Goal: Task Accomplishment & Management: Complete application form

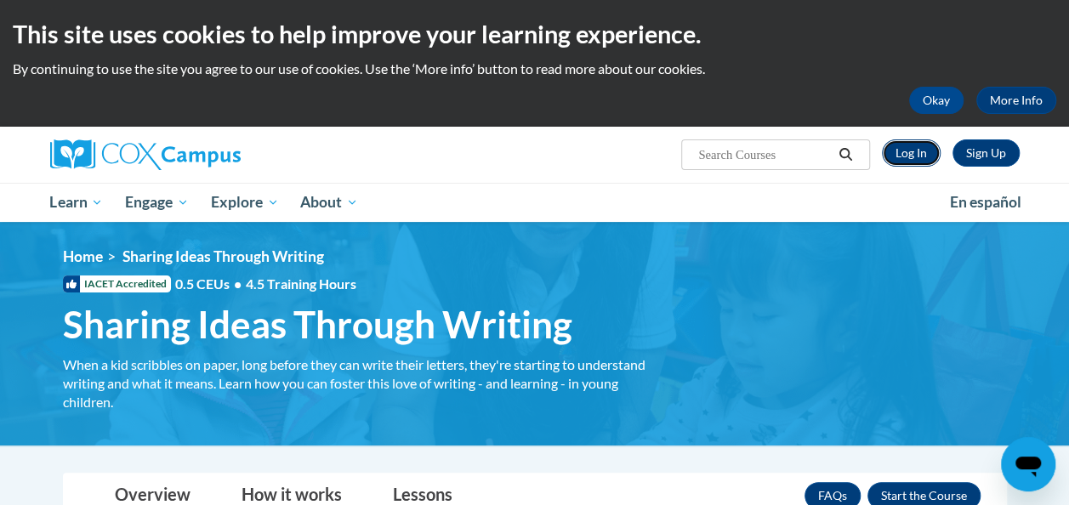
click at [914, 153] on link "Log In" at bounding box center [911, 152] width 59 height 27
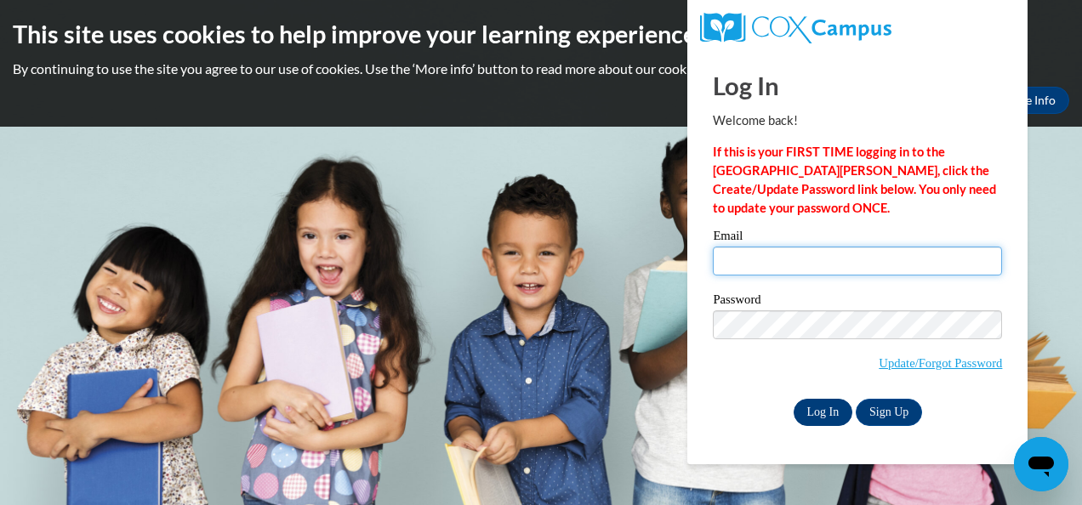
type input "sjgosselin@crimson.ua.edu"
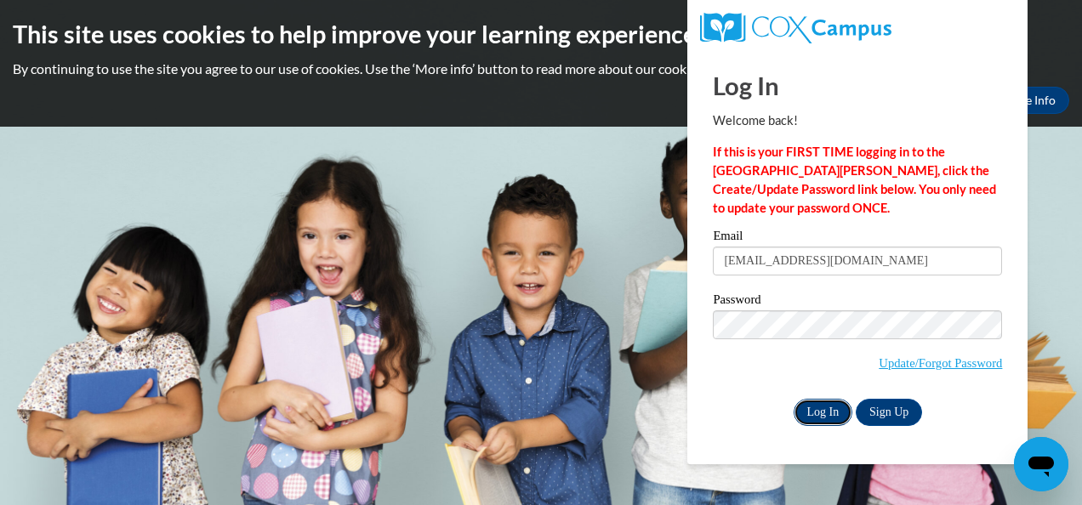
click at [814, 415] on input "Log In" at bounding box center [824, 412] width 60 height 27
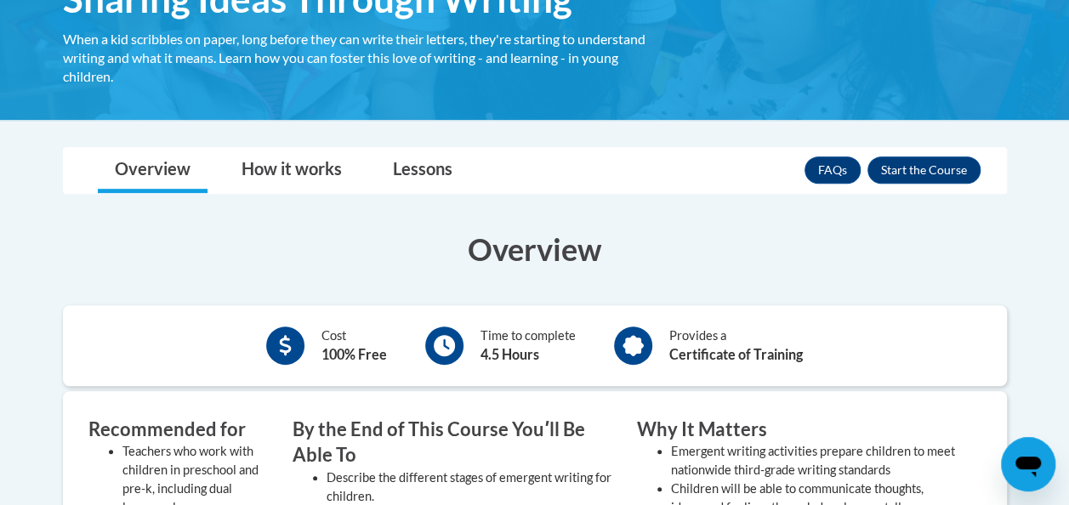
scroll to position [306, 0]
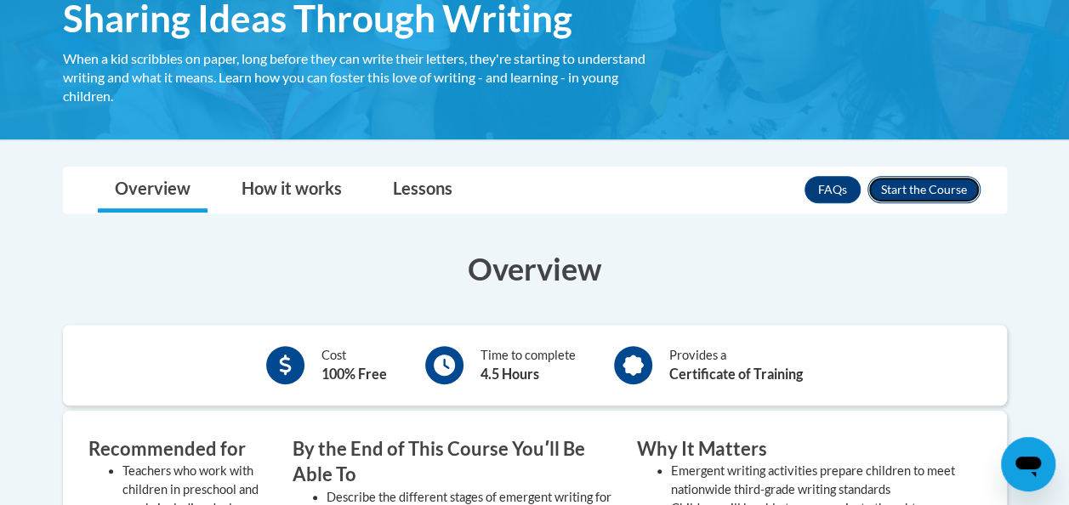
click at [931, 200] on button "Enroll" at bounding box center [924, 189] width 113 height 27
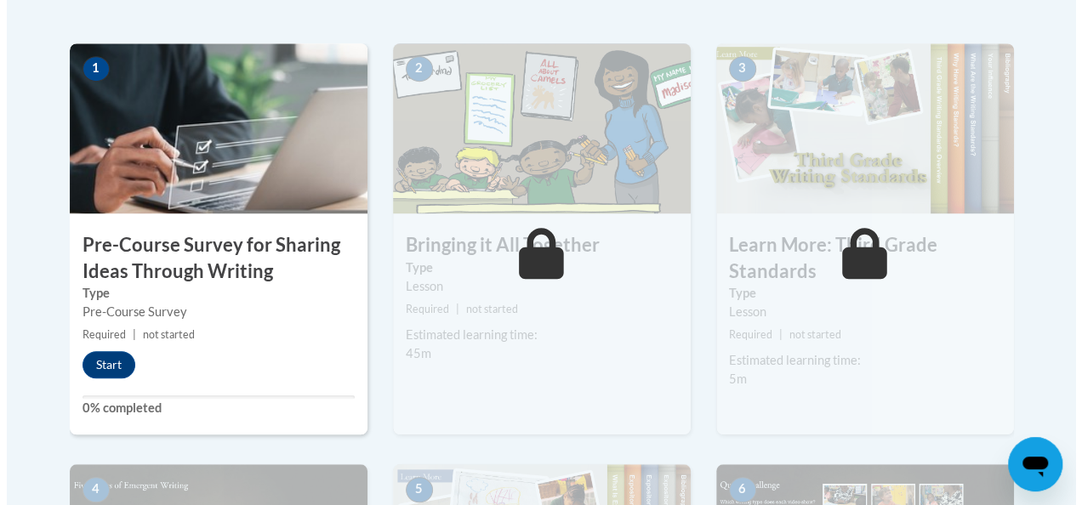
scroll to position [535, 0]
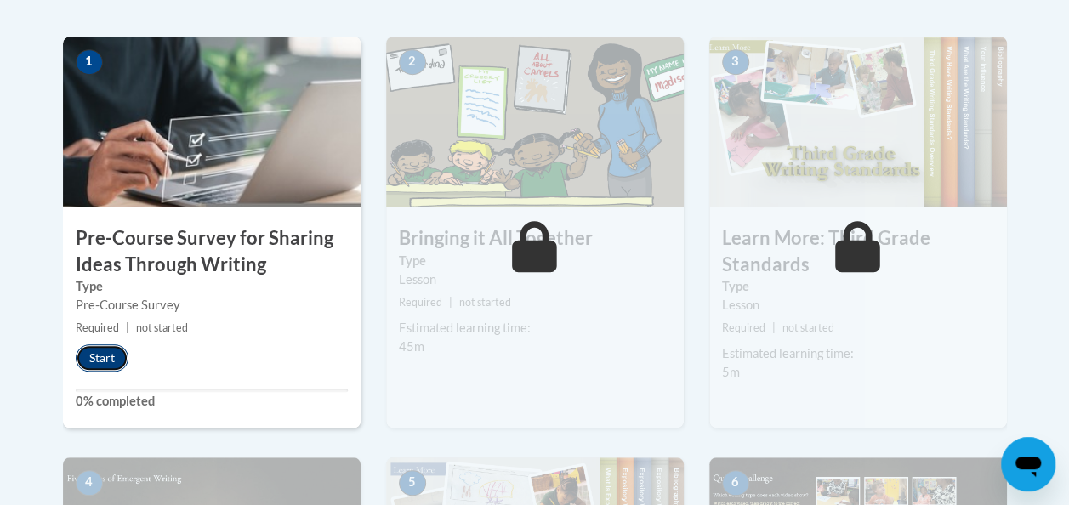
click at [114, 355] on button "Start" at bounding box center [102, 357] width 53 height 27
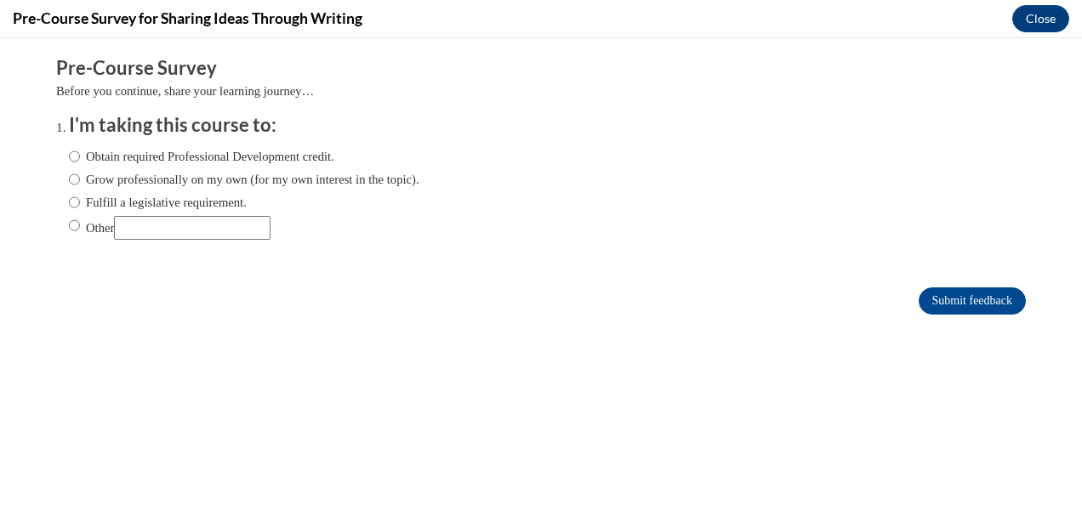
scroll to position [0, 0]
click at [199, 163] on label "Obtain required Professional Development credit." at bounding box center [201, 156] width 265 height 19
click at [80, 163] on input "Obtain required Professional Development credit." at bounding box center [74, 156] width 11 height 19
radio input "true"
click at [919, 295] on input "Submit feedback" at bounding box center [972, 300] width 107 height 27
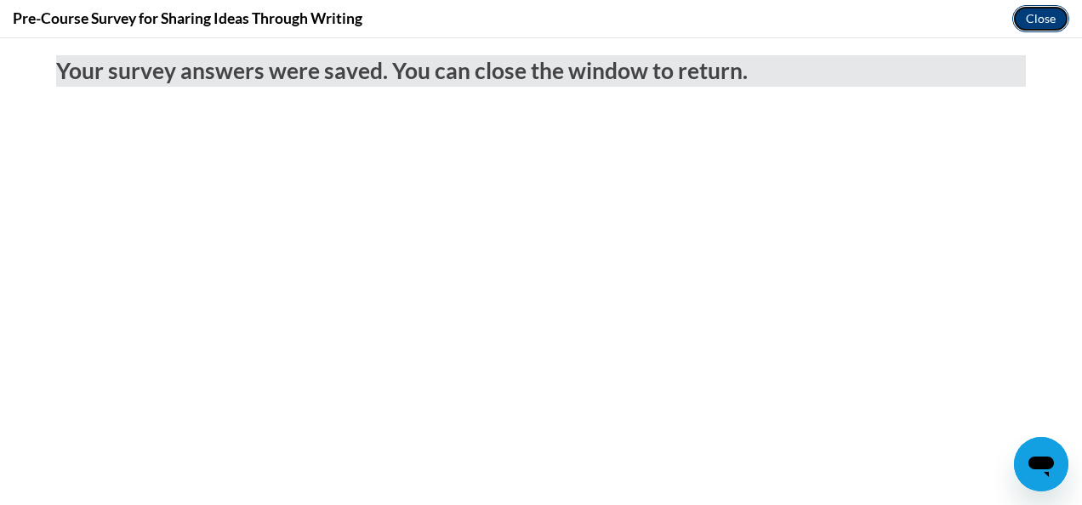
click at [1023, 20] on button "Close" at bounding box center [1040, 18] width 57 height 27
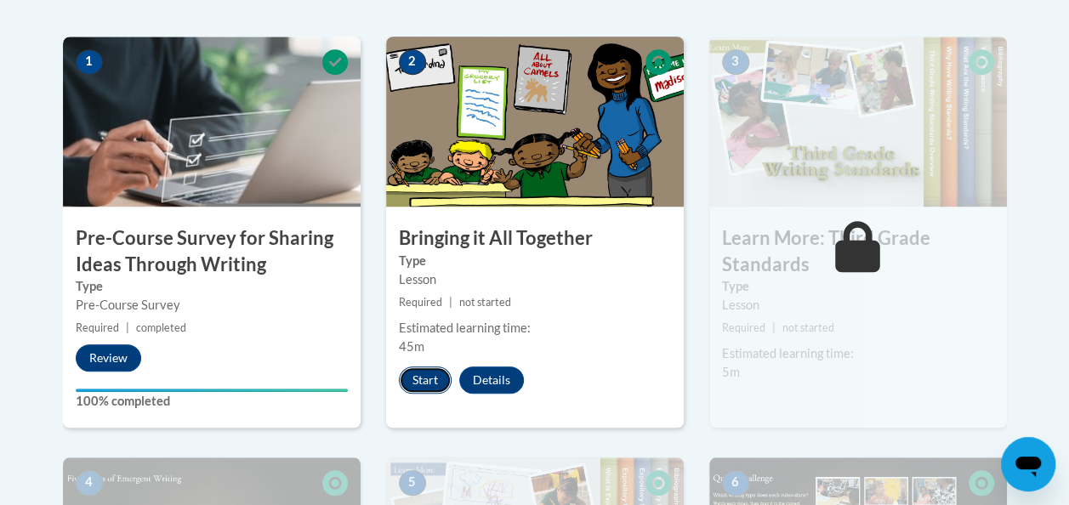
click at [437, 371] on button "Start" at bounding box center [425, 380] width 53 height 27
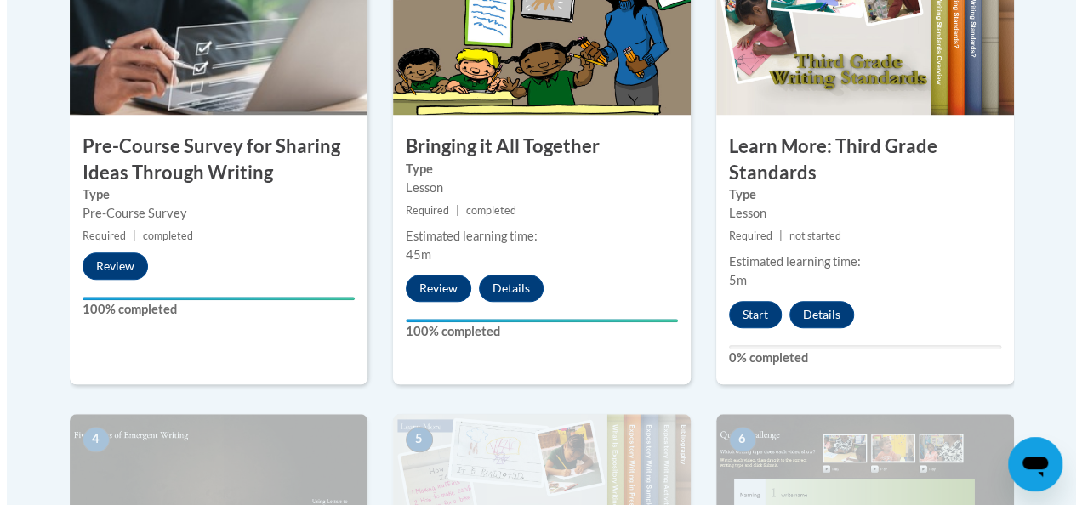
scroll to position [633, 0]
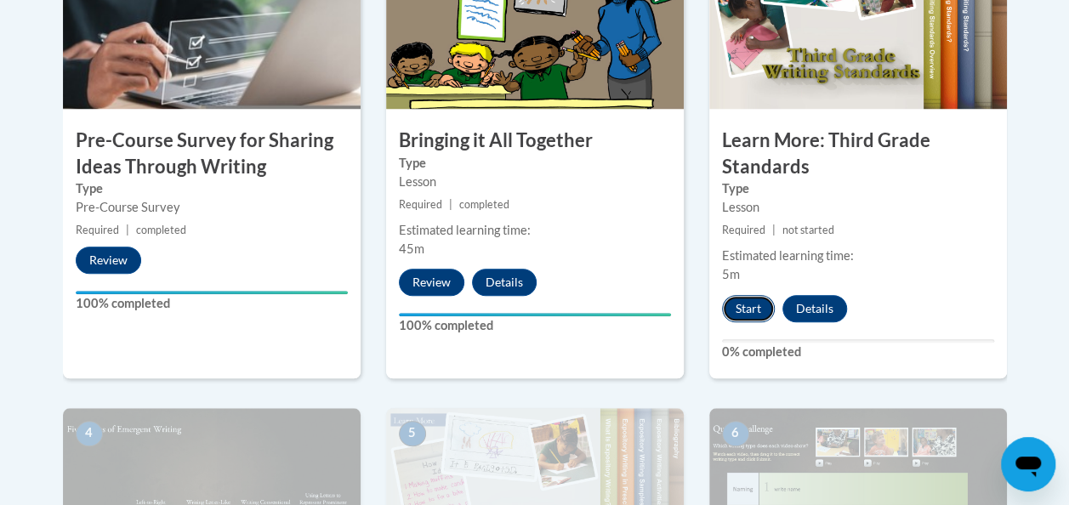
click at [738, 311] on button "Start" at bounding box center [748, 308] width 53 height 27
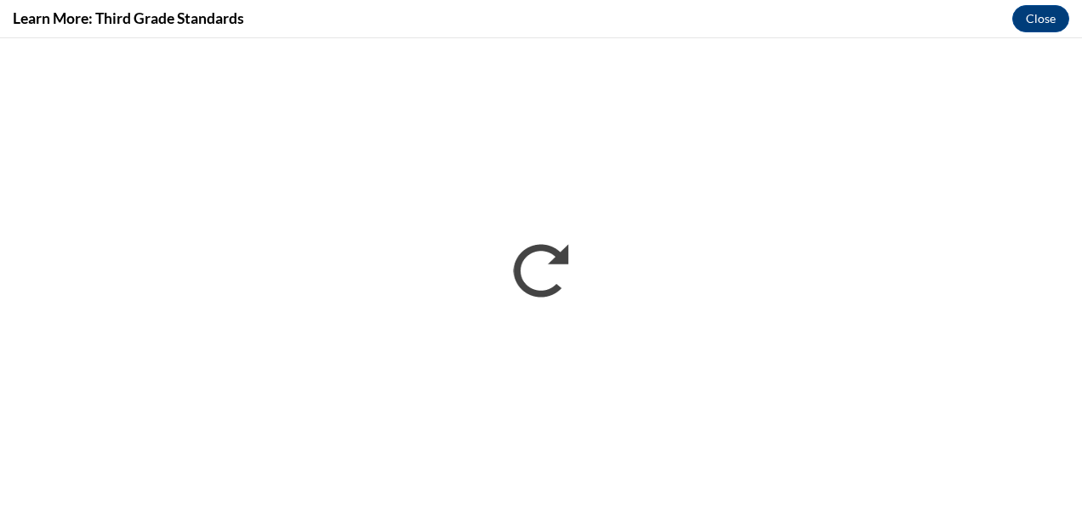
scroll to position [0, 0]
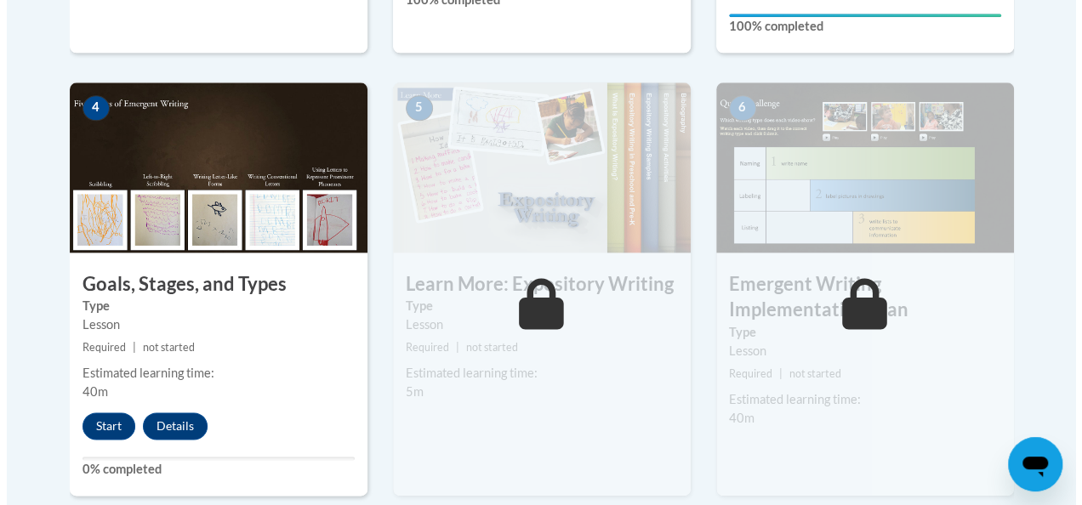
scroll to position [958, 0]
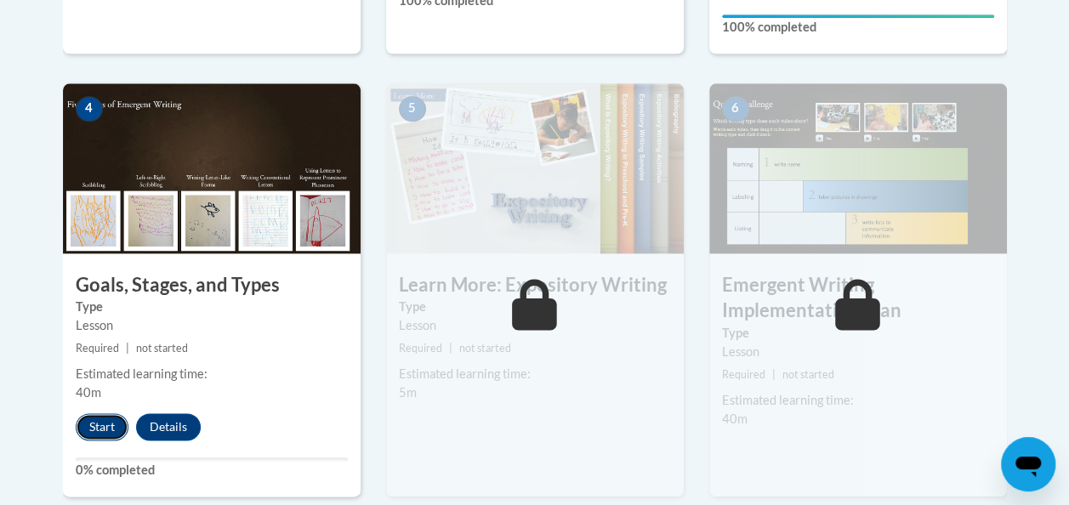
click at [105, 420] on button "Start" at bounding box center [102, 426] width 53 height 27
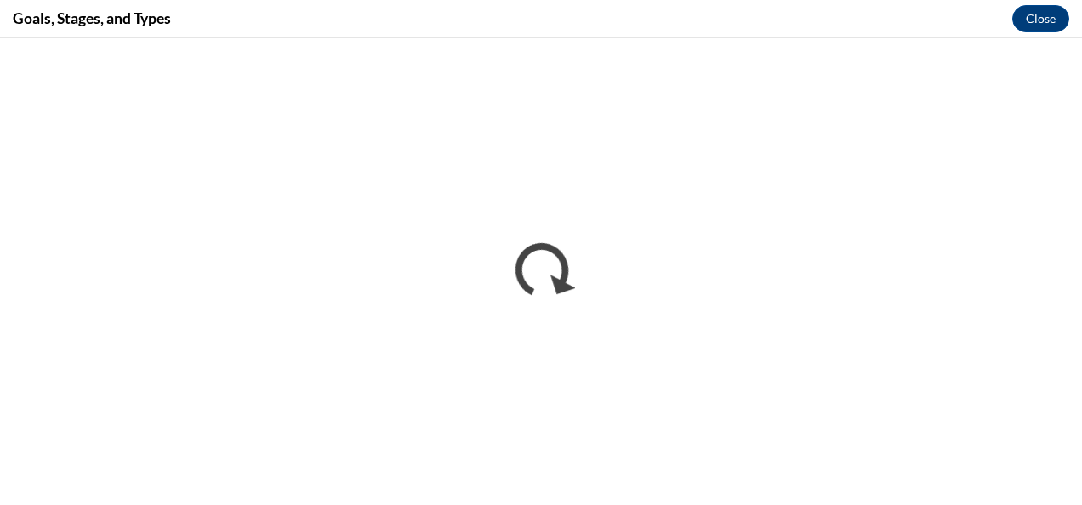
scroll to position [0, 0]
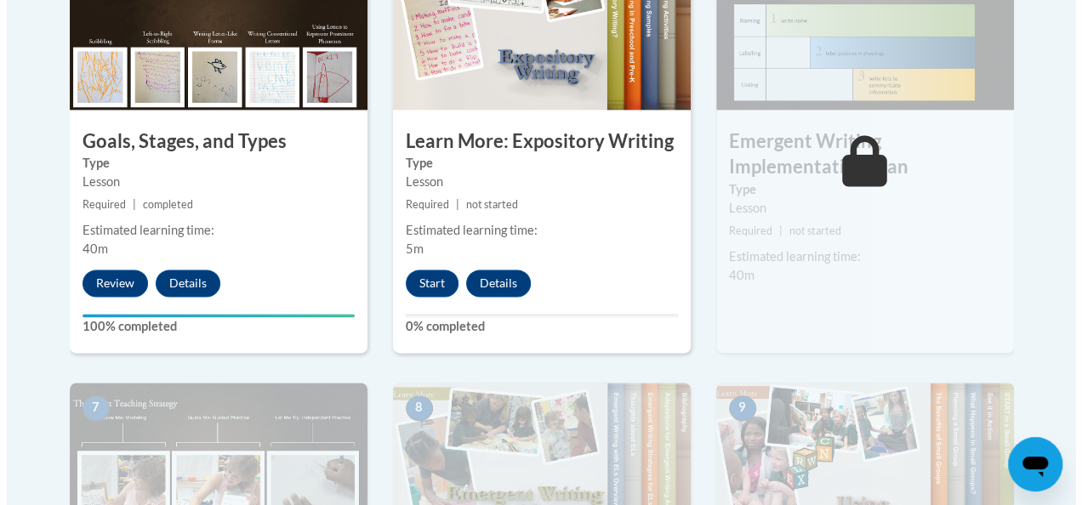
scroll to position [1129, 0]
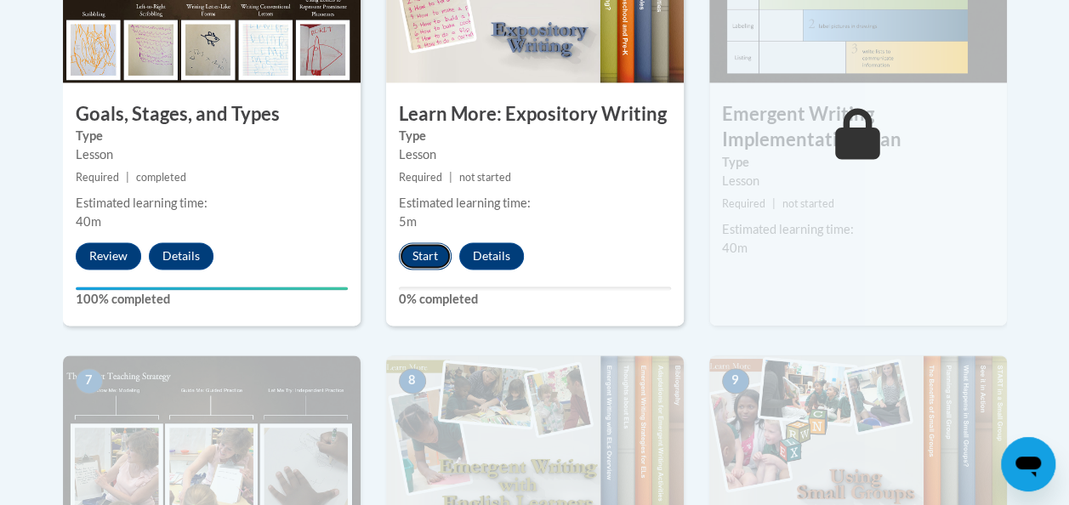
click at [417, 256] on button "Start" at bounding box center [425, 255] width 53 height 27
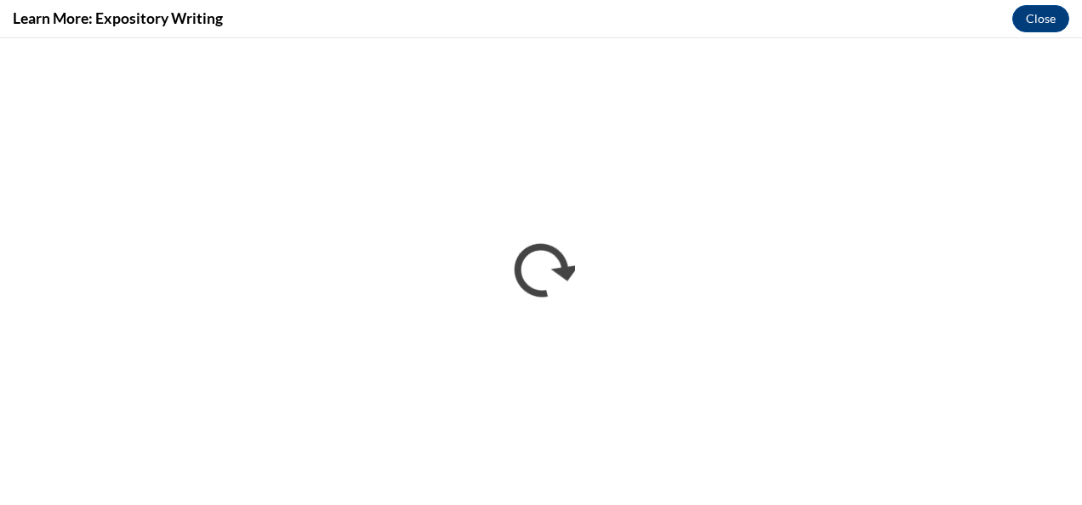
scroll to position [0, 0]
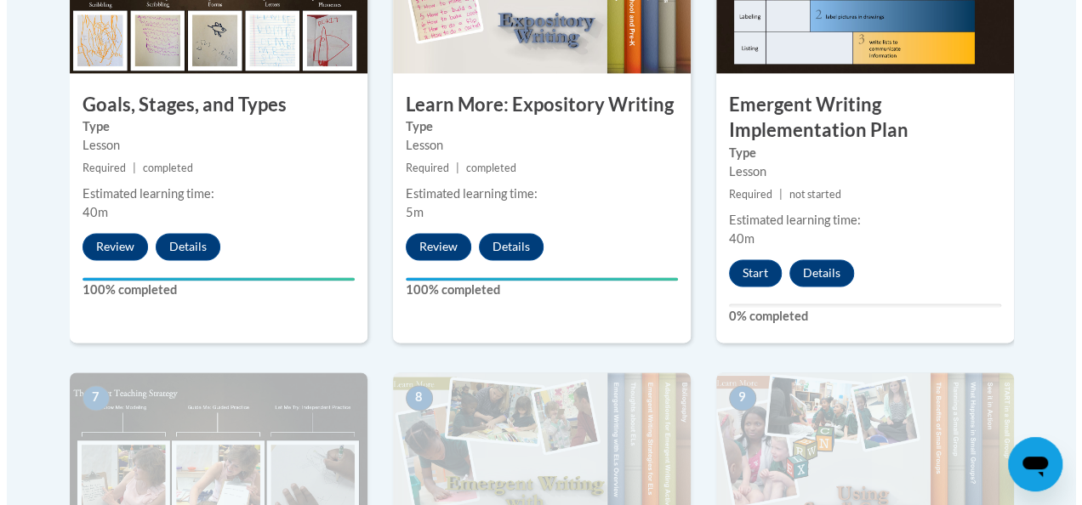
scroll to position [1127, 0]
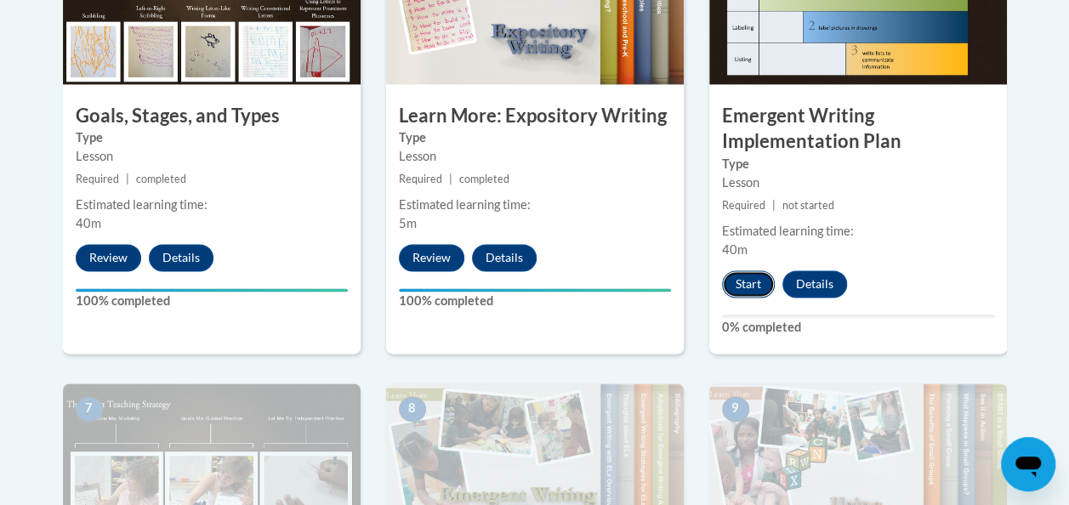
click at [761, 281] on button "Start" at bounding box center [748, 283] width 53 height 27
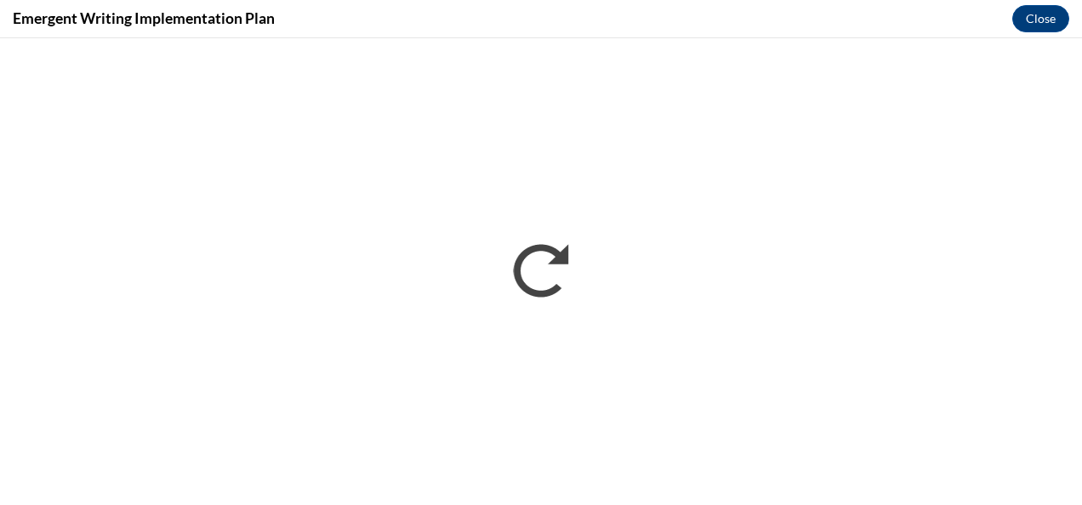
scroll to position [0, 0]
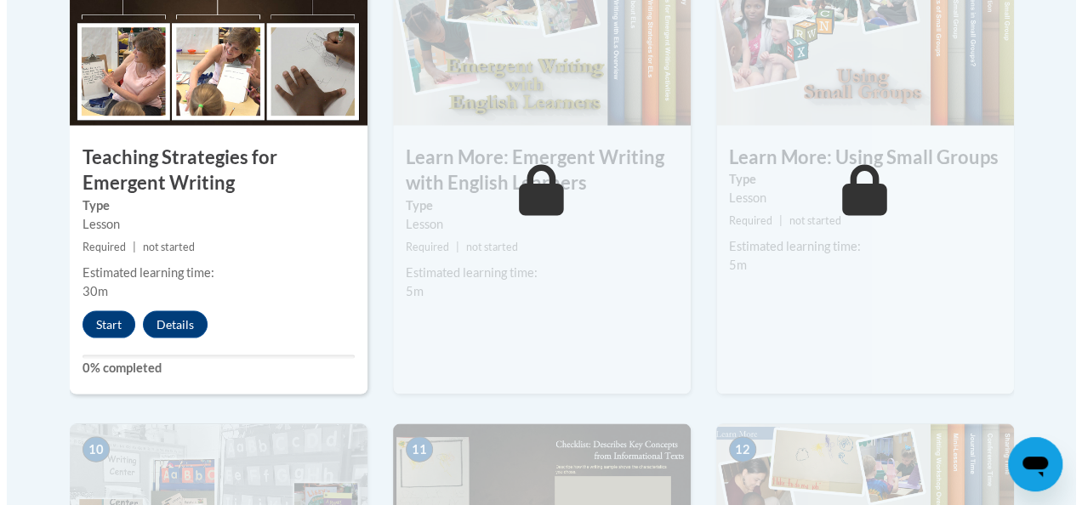
scroll to position [1557, 0]
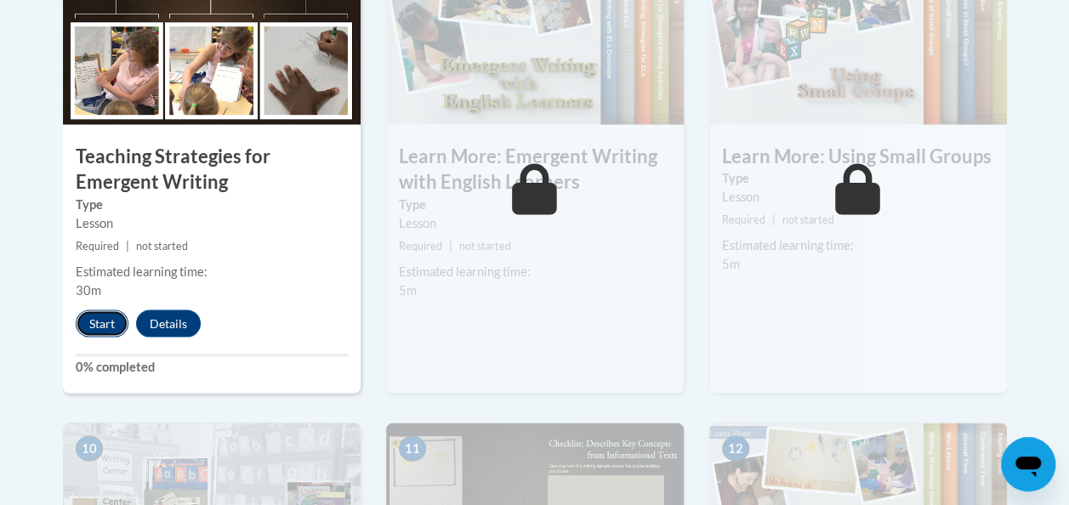
drag, startPoint x: 115, startPoint y: 332, endPoint x: 112, endPoint y: 323, distance: 8.9
click at [112, 323] on button "Start" at bounding box center [102, 323] width 53 height 27
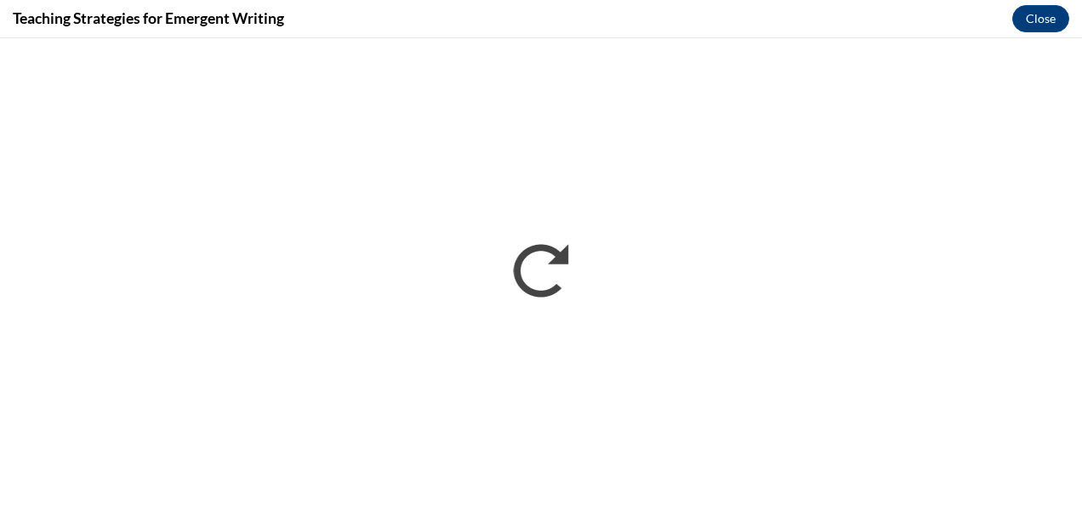
scroll to position [0, 0]
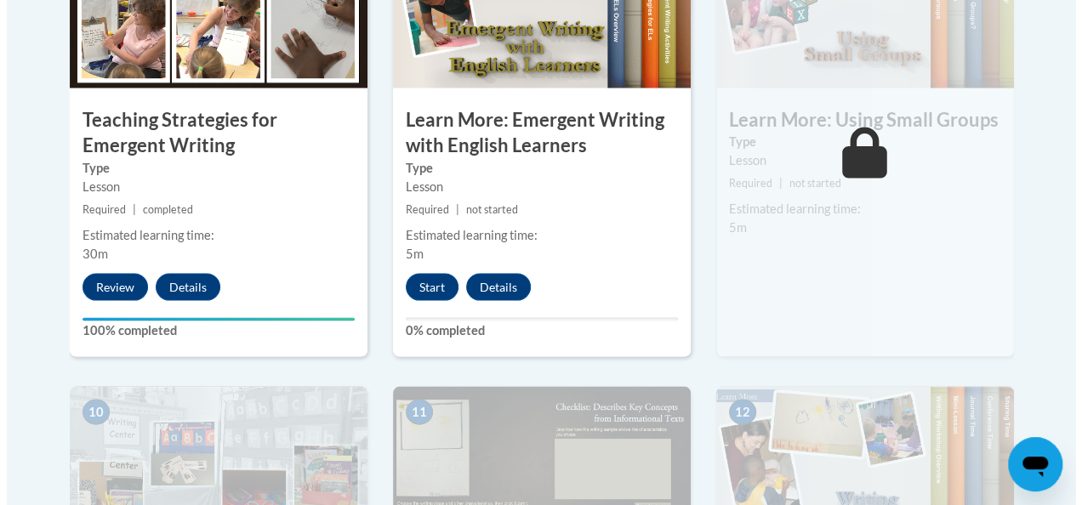
scroll to position [1594, 0]
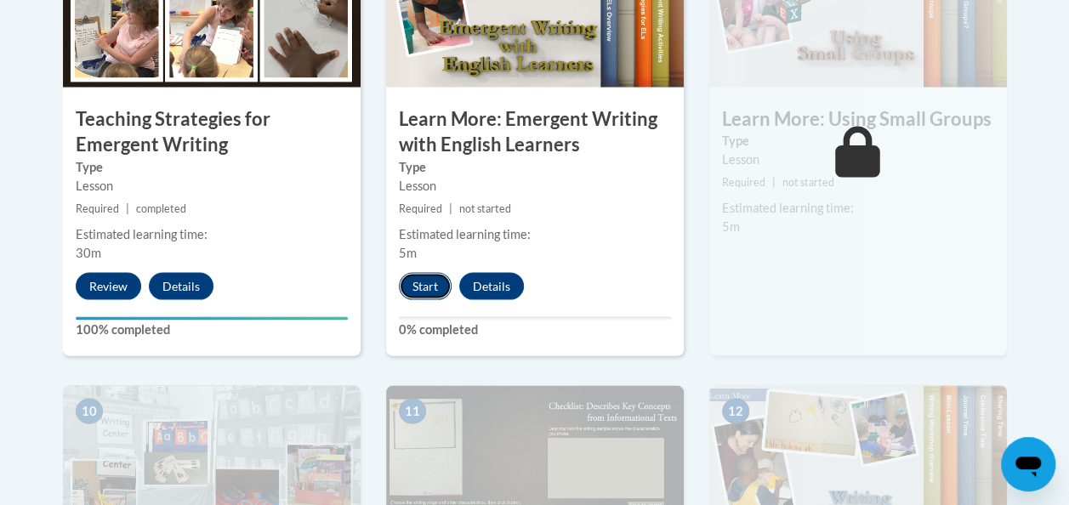
click at [432, 281] on button "Start" at bounding box center [425, 285] width 53 height 27
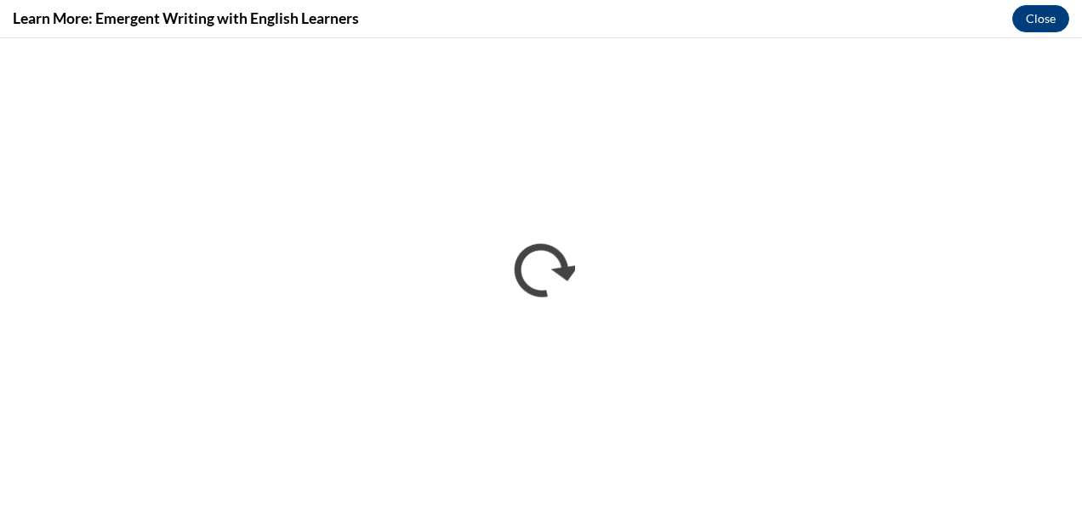
scroll to position [0, 0]
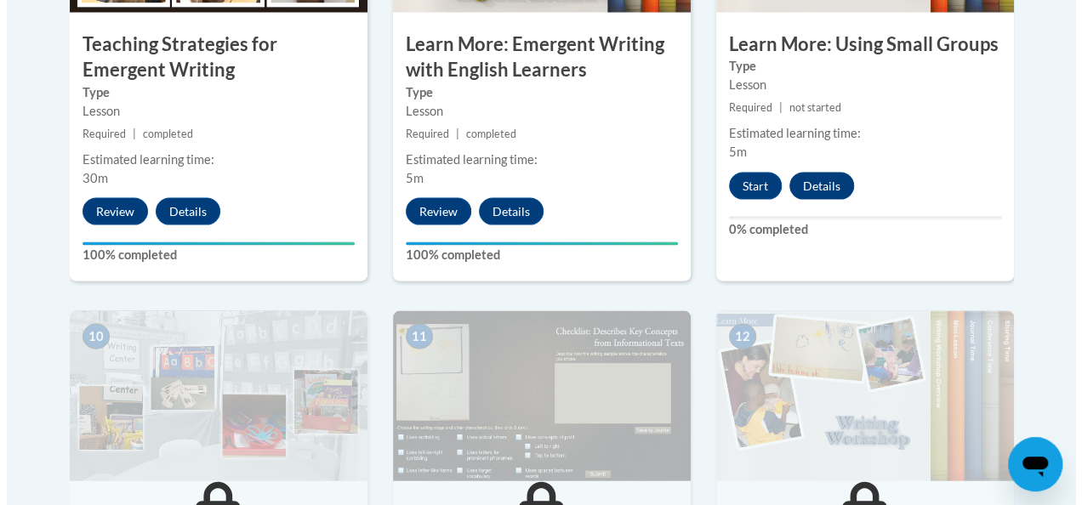
scroll to position [1669, 0]
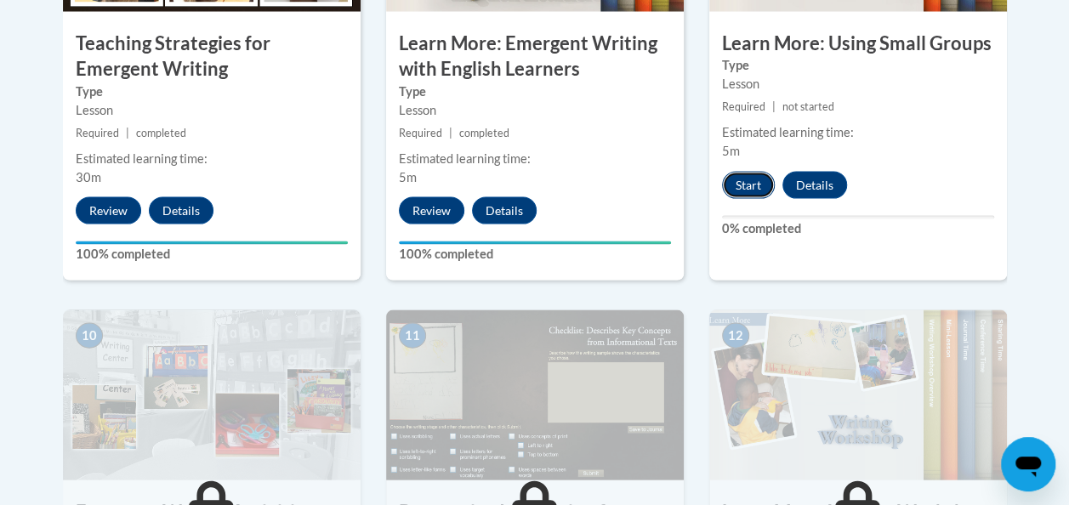
click at [760, 175] on button "Start" at bounding box center [748, 185] width 53 height 27
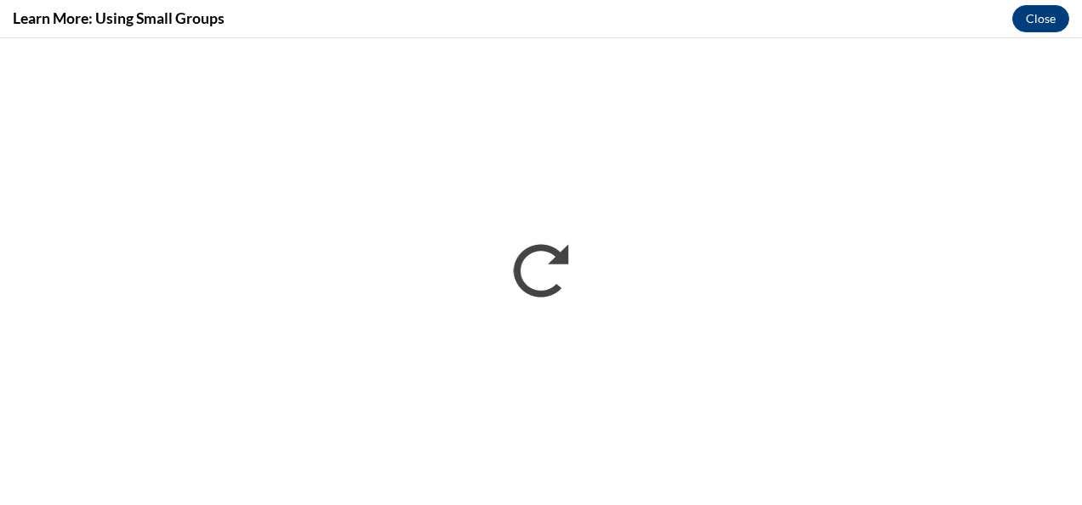
scroll to position [0, 0]
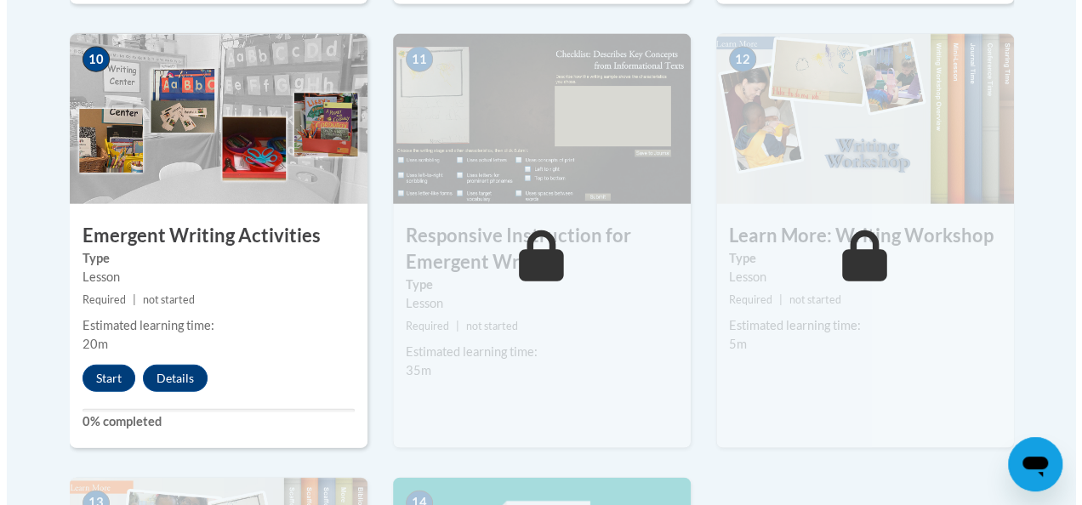
scroll to position [1907, 0]
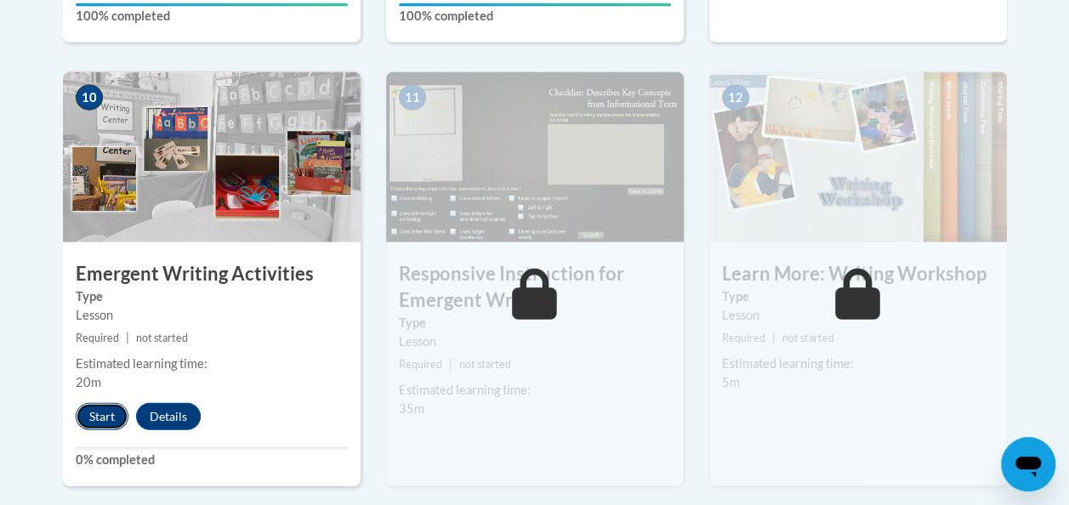
click at [105, 415] on button "Start" at bounding box center [102, 416] width 53 height 27
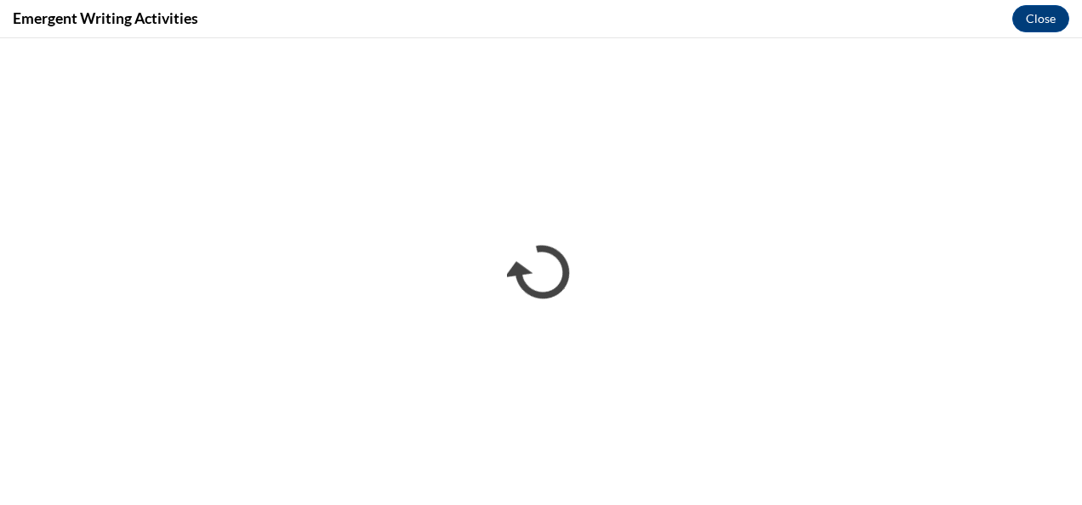
scroll to position [0, 0]
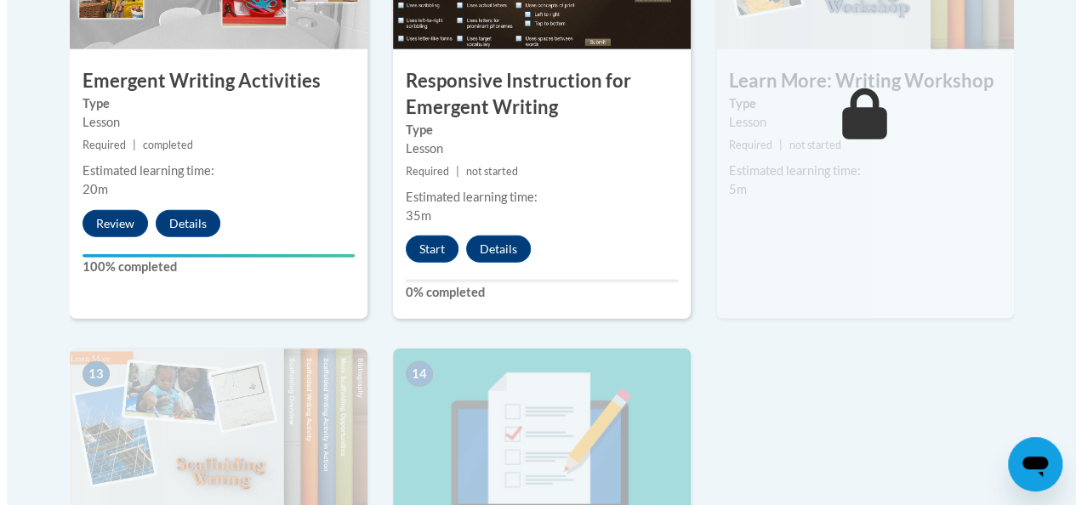
scroll to position [2101, 0]
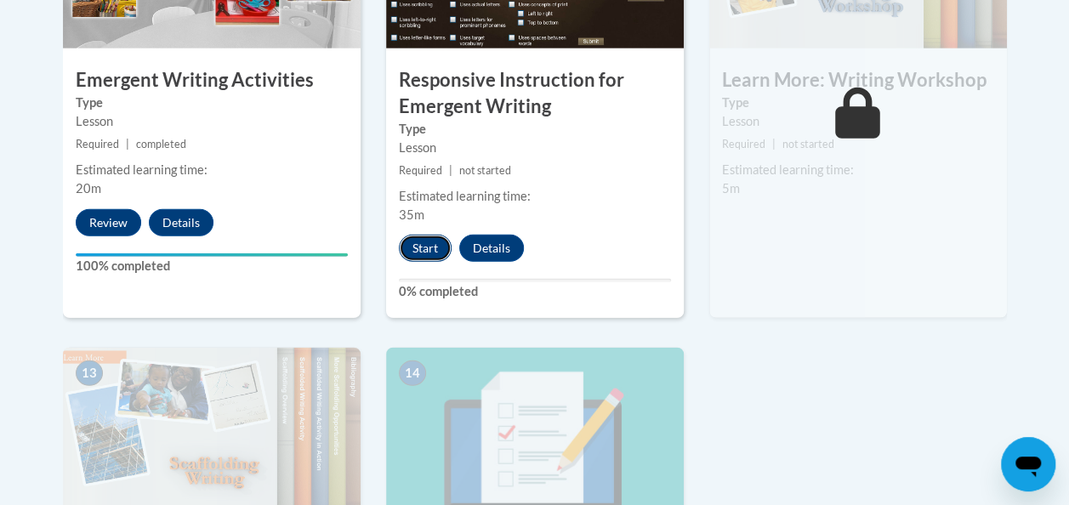
click at [418, 252] on button "Start" at bounding box center [425, 248] width 53 height 27
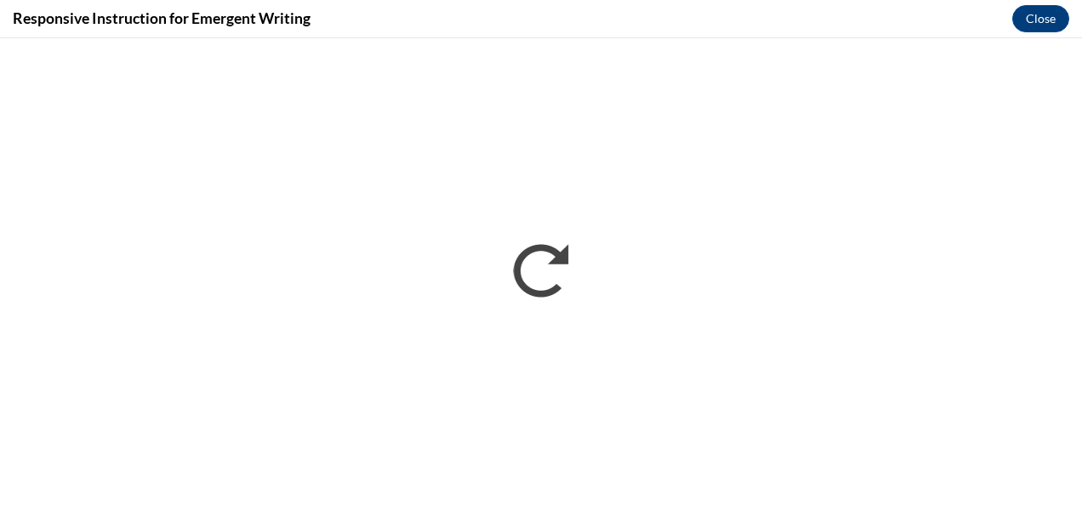
scroll to position [0, 0]
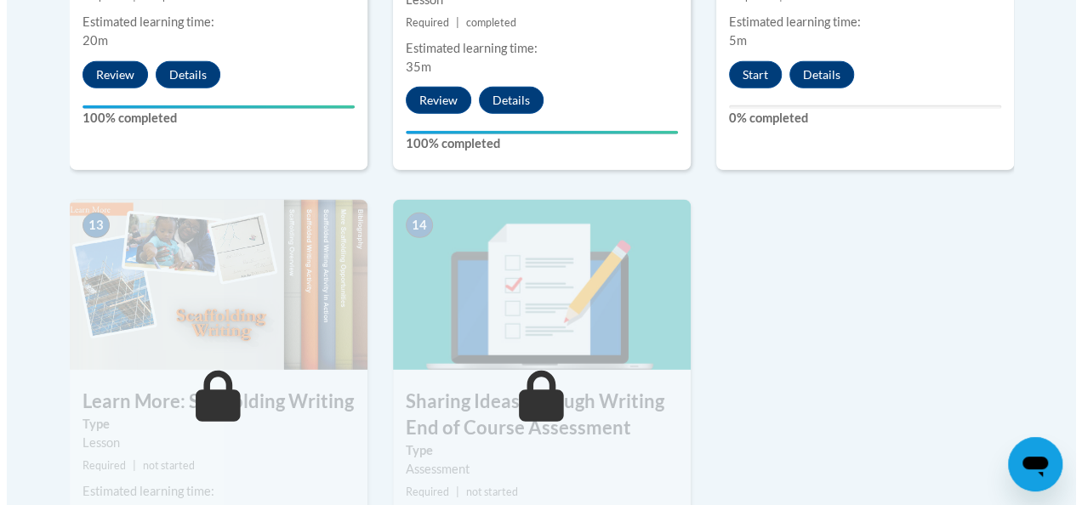
scroll to position [2248, 0]
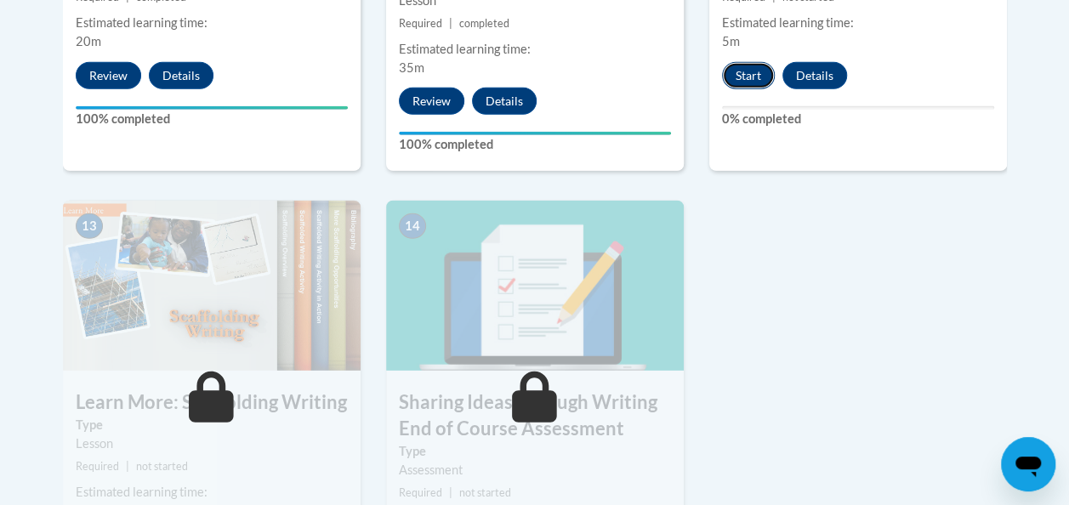
click at [752, 80] on button "Start" at bounding box center [748, 75] width 53 height 27
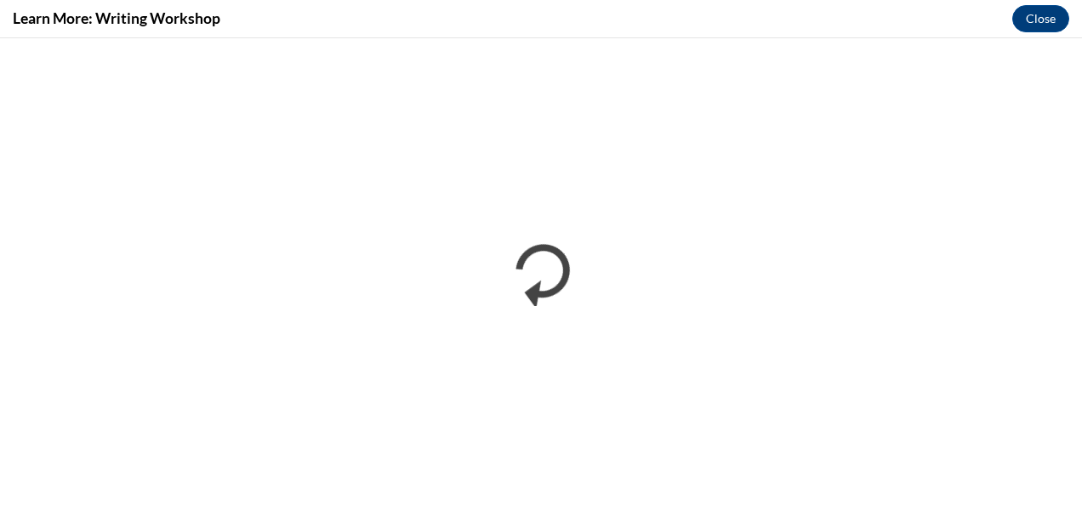
scroll to position [0, 0]
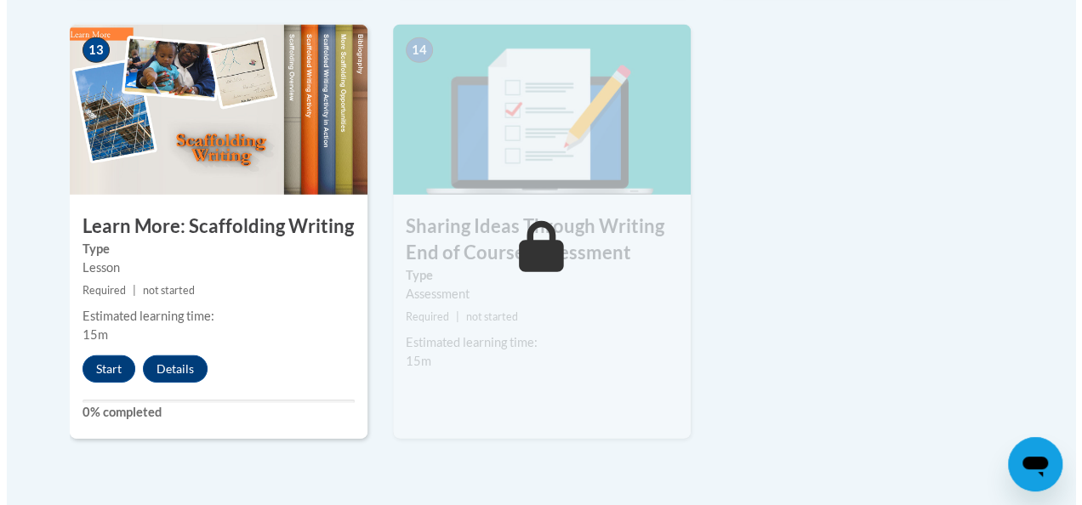
scroll to position [2433, 0]
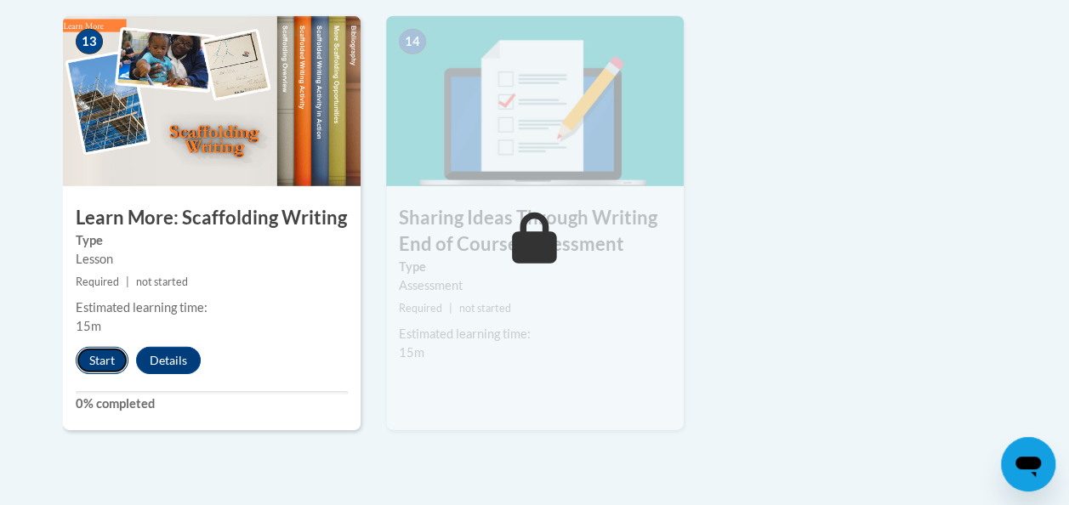
click at [94, 372] on button "Start" at bounding box center [102, 360] width 53 height 27
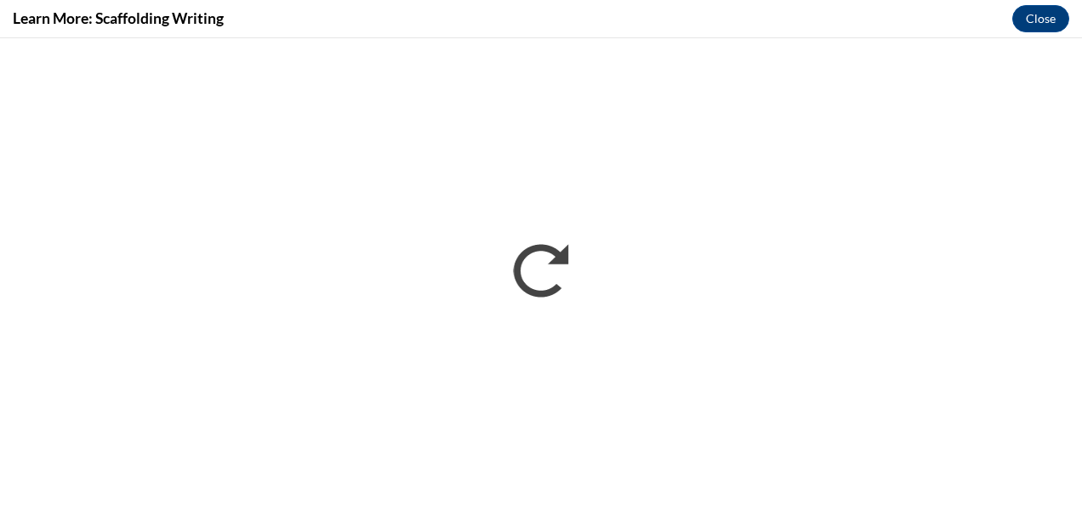
scroll to position [0, 0]
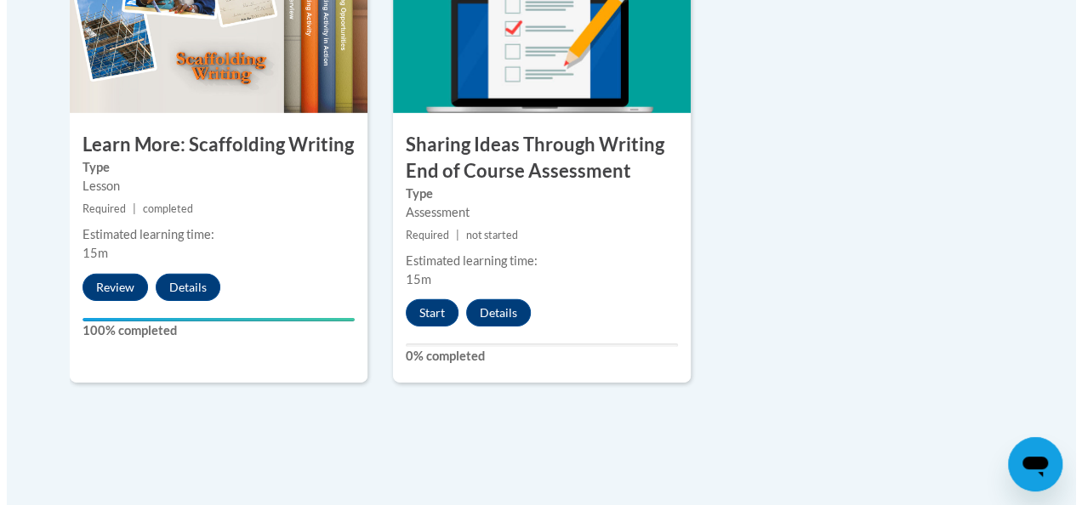
scroll to position [2507, 0]
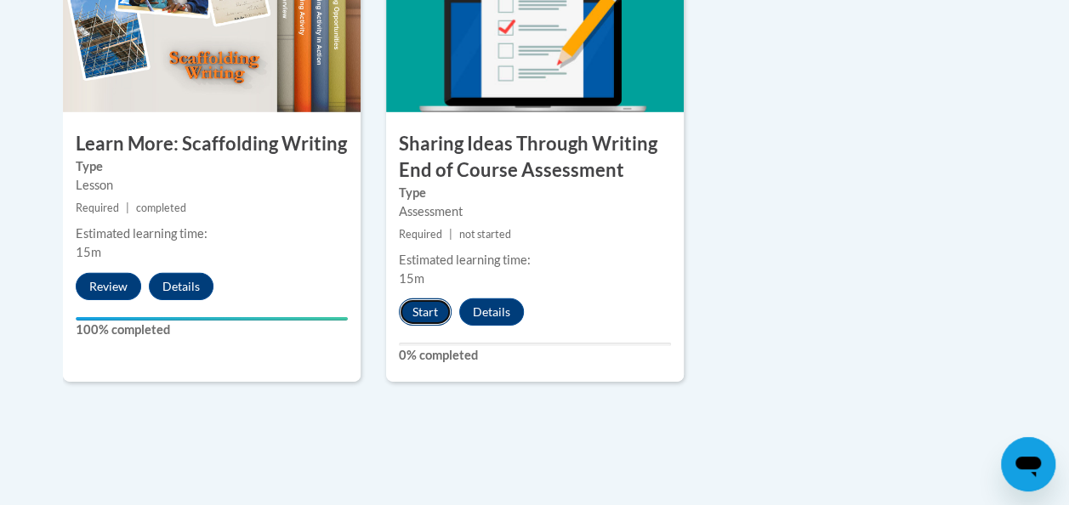
click at [417, 322] on button "Start" at bounding box center [425, 312] width 53 height 27
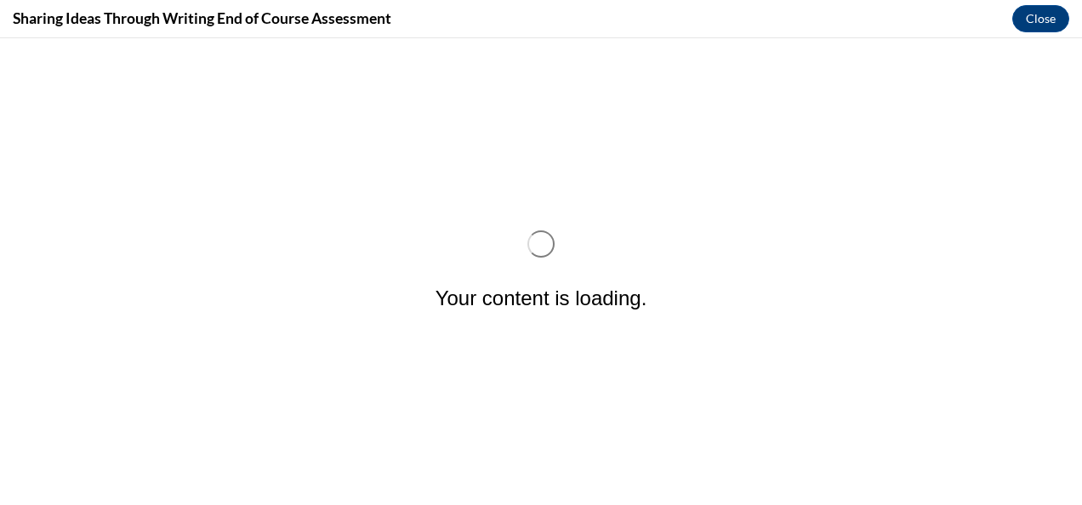
scroll to position [0, 0]
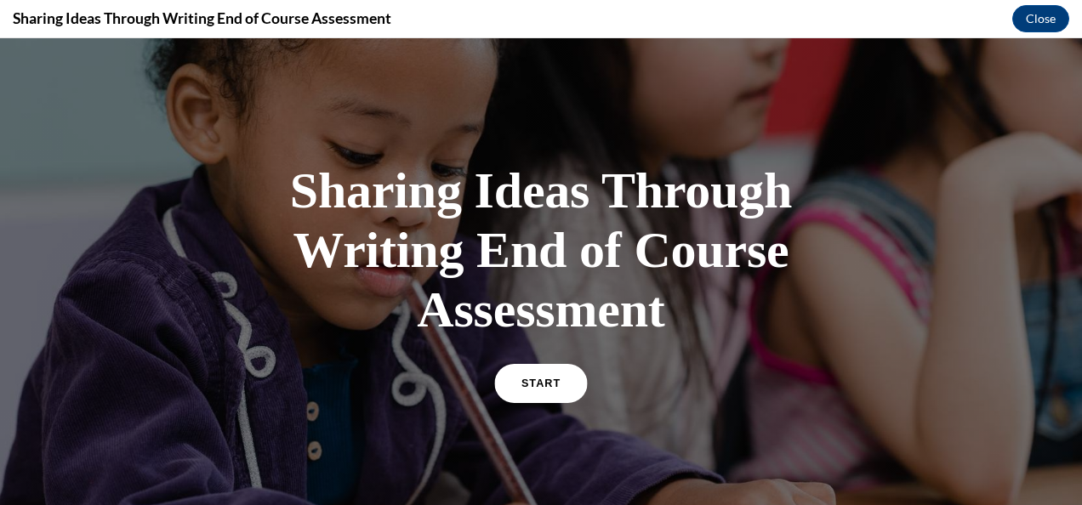
click at [527, 391] on link "START" at bounding box center [540, 383] width 93 height 39
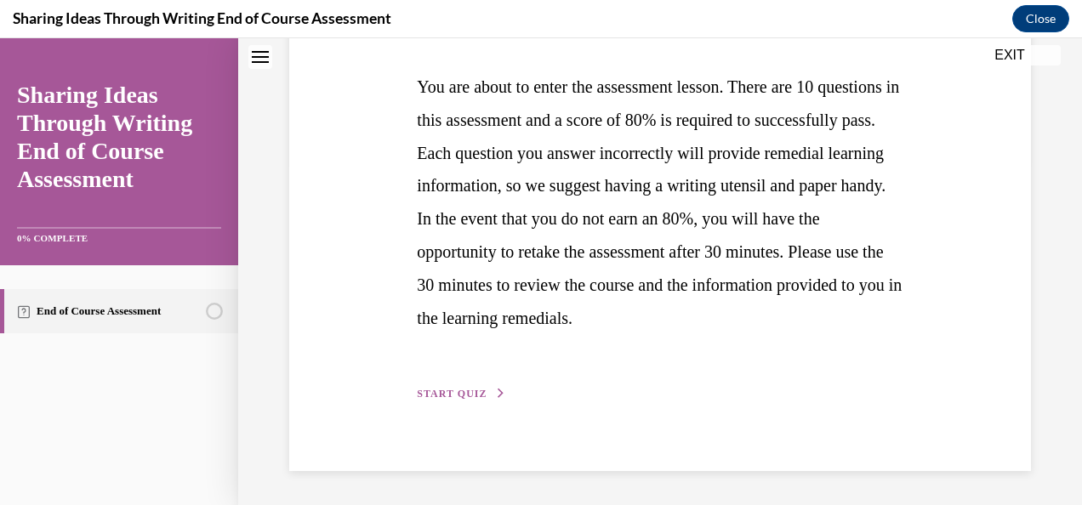
scroll to position [356, 0]
click at [479, 403] on div "Step 1 of 1 End of Course Assessment You are about to enter the assessment less…" at bounding box center [659, 147] width 511 height 511
click at [465, 400] on span "START QUIZ" at bounding box center [452, 394] width 70 height 12
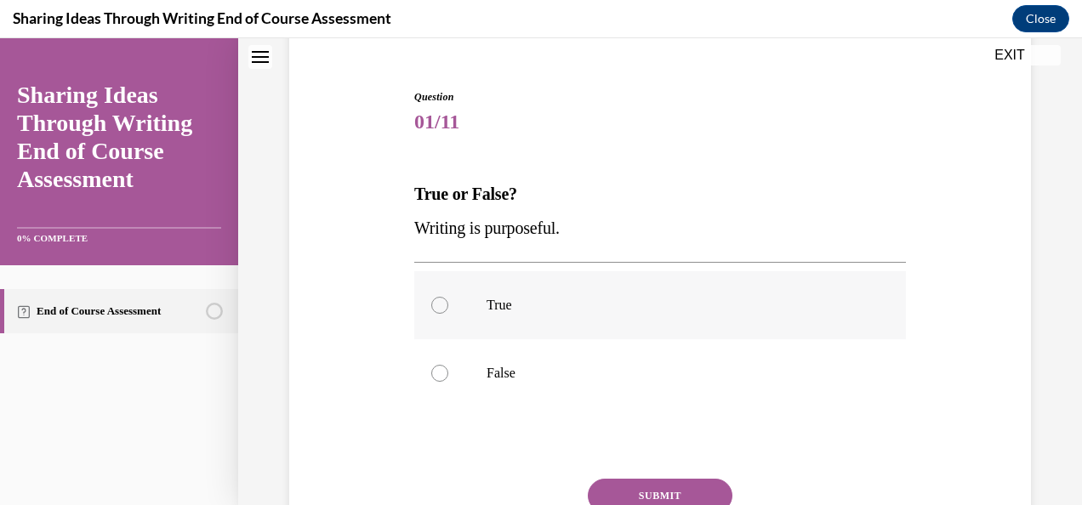
scroll to position [148, 0]
click at [551, 327] on label "True" at bounding box center [660, 304] width 492 height 68
click at [448, 313] on input "True" at bounding box center [439, 304] width 17 height 17
radio input "true"
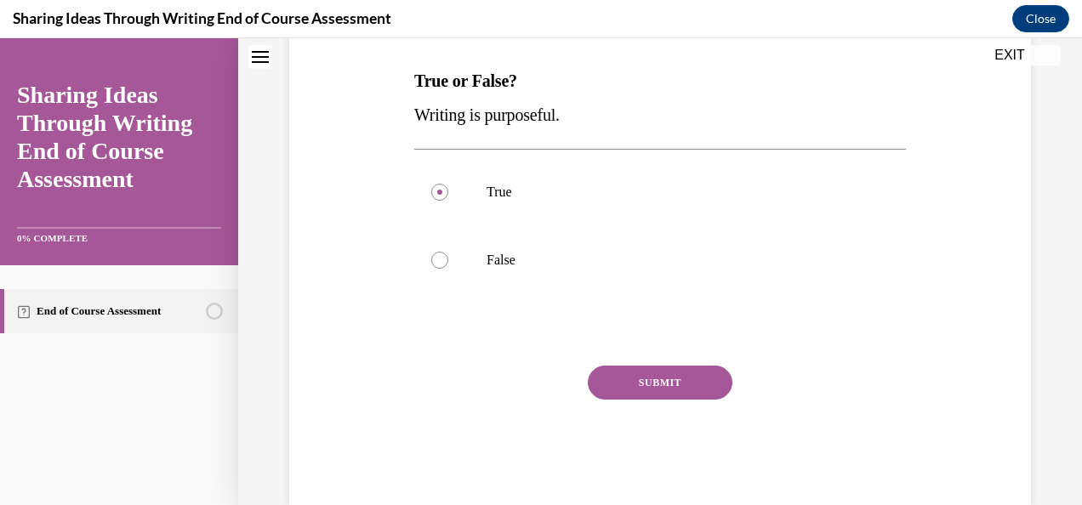
click at [635, 393] on button "SUBMIT" at bounding box center [660, 383] width 145 height 34
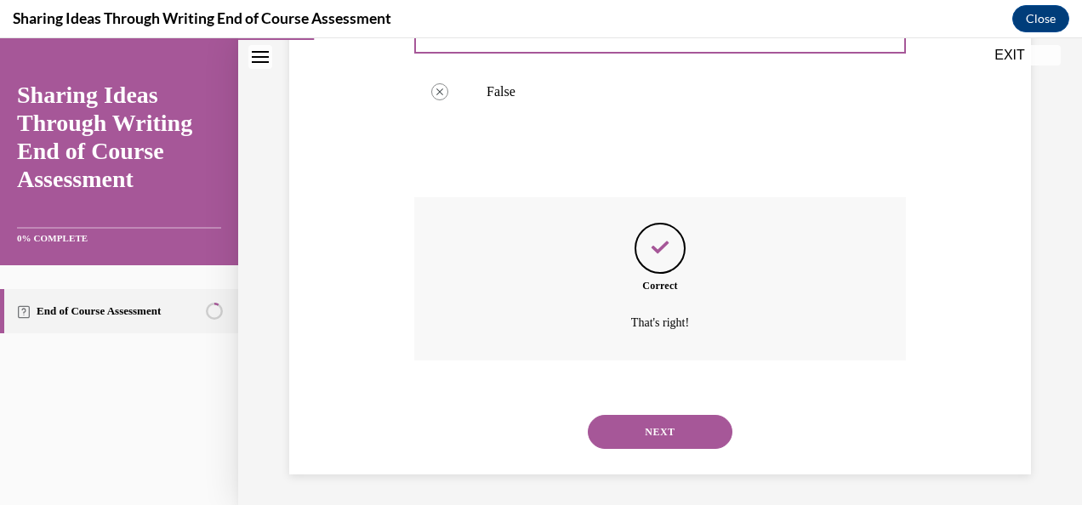
scroll to position [431, 0]
click at [660, 424] on button "NEXT" at bounding box center [660, 430] width 145 height 34
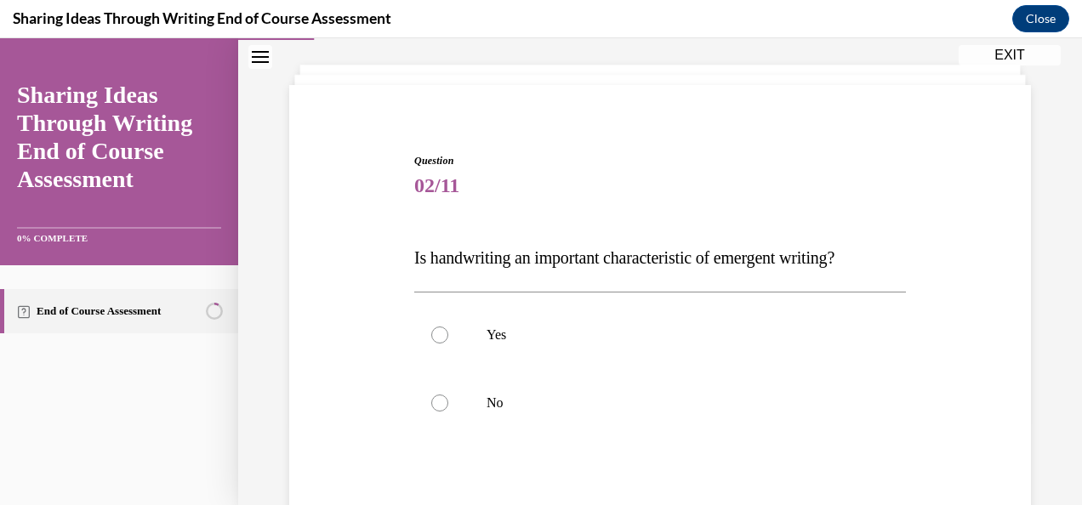
scroll to position [107, 0]
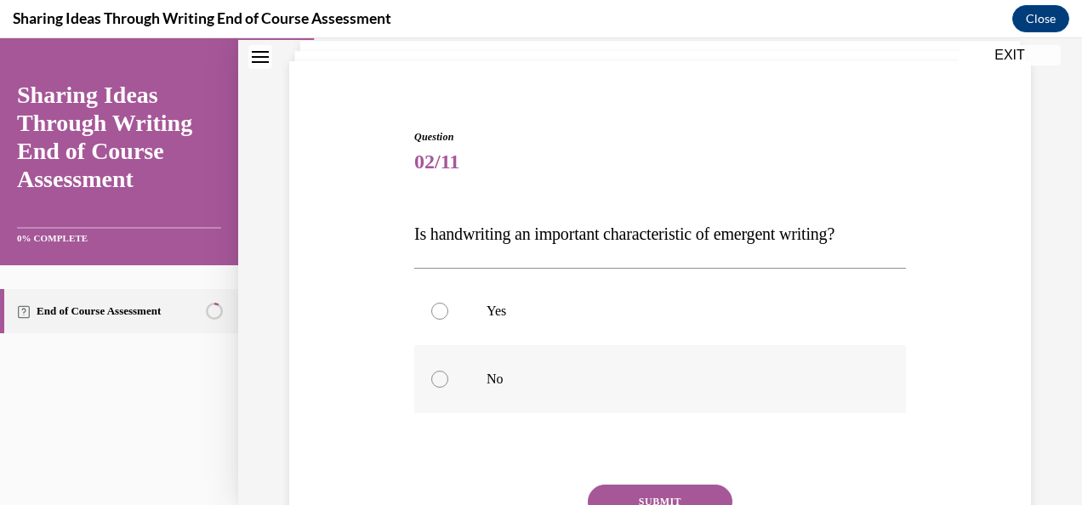
click at [652, 374] on p "No" at bounding box center [675, 379] width 377 height 17
click at [448, 374] on input "No" at bounding box center [439, 379] width 17 height 17
radio input "true"
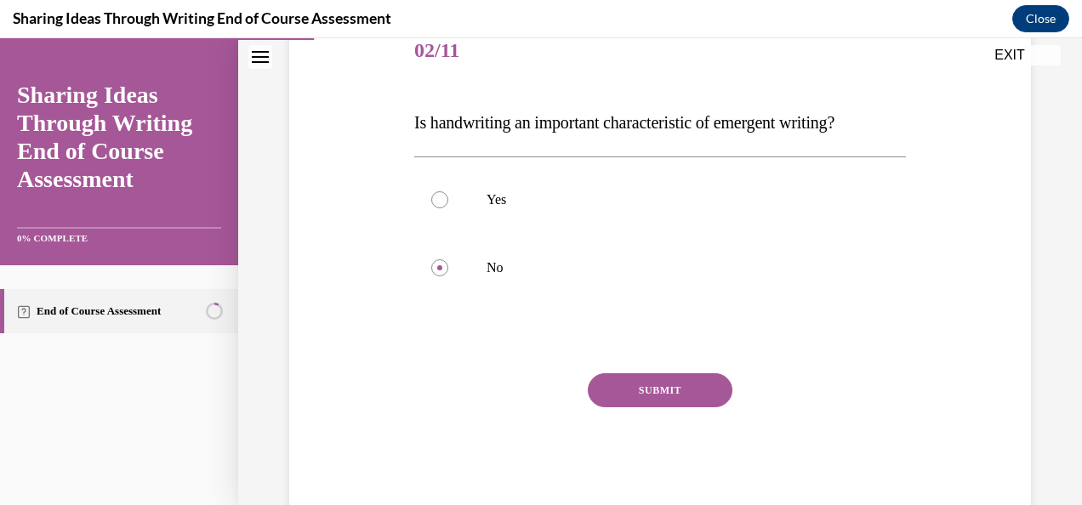
click at [647, 387] on button "SUBMIT" at bounding box center [660, 390] width 145 height 34
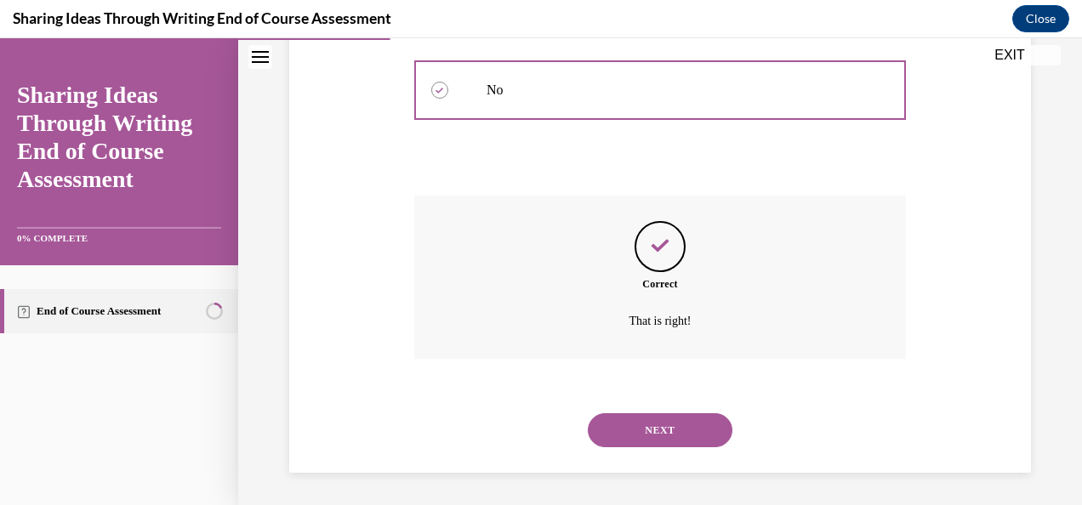
scroll to position [397, 0]
click at [646, 424] on button "NEXT" at bounding box center [660, 430] width 145 height 34
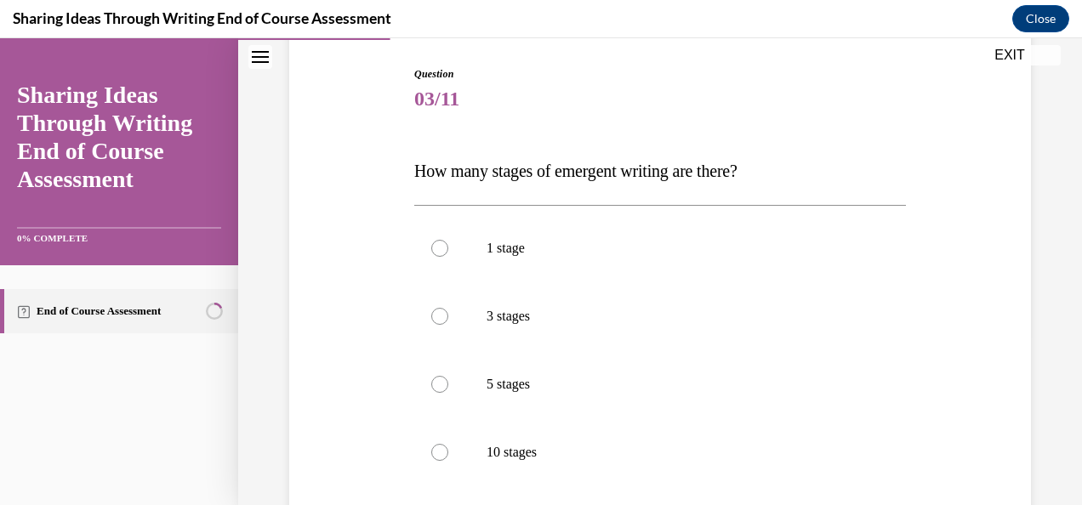
scroll to position [174, 0]
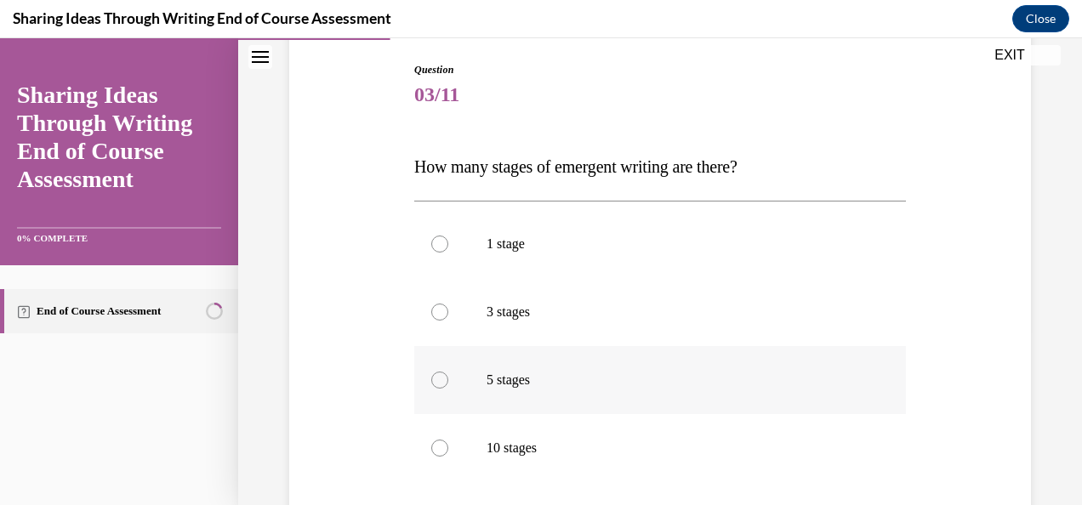
click at [644, 390] on label "5 stages" at bounding box center [660, 380] width 492 height 68
click at [448, 389] on input "5 stages" at bounding box center [439, 380] width 17 height 17
radio input "true"
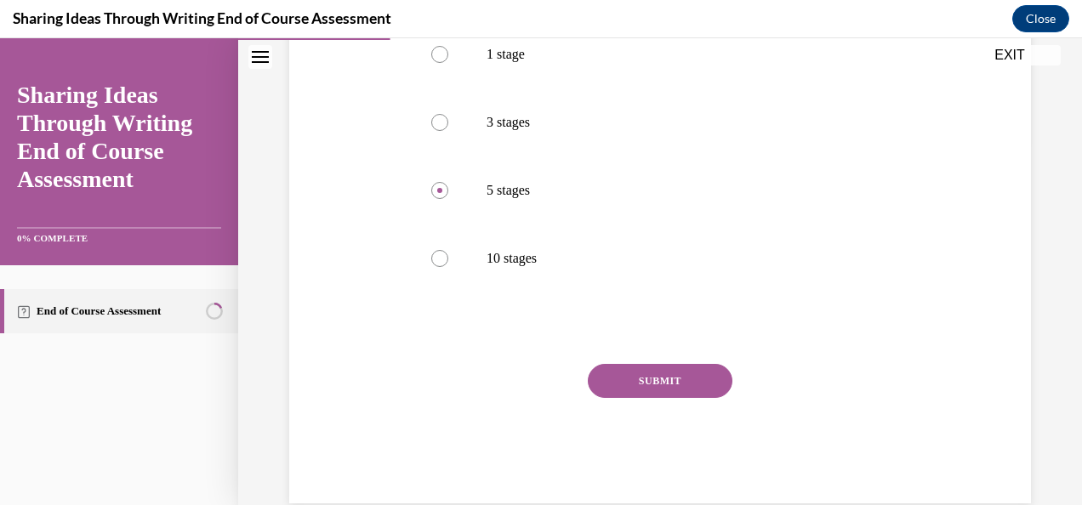
click at [645, 384] on button "SUBMIT" at bounding box center [660, 381] width 145 height 34
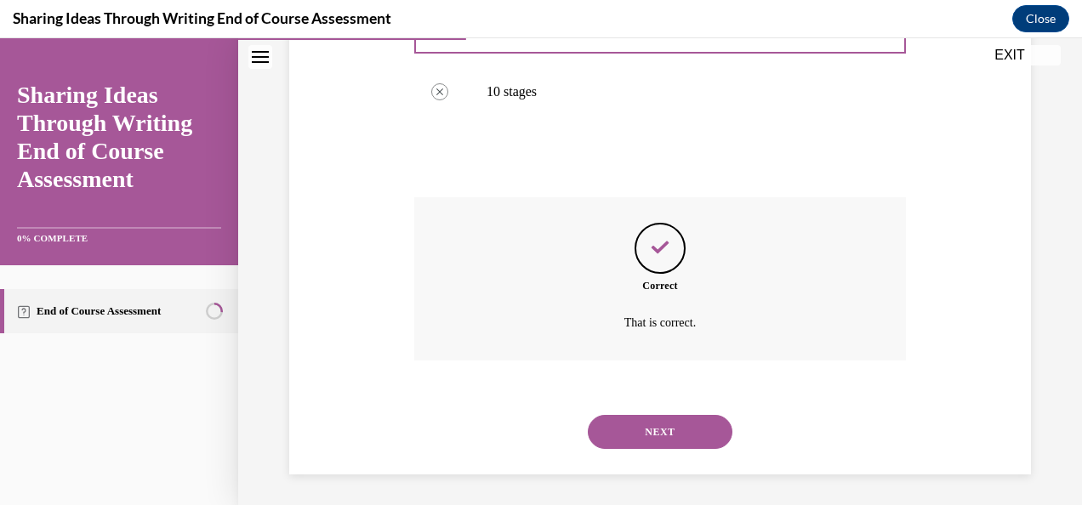
scroll to position [533, 0]
click at [646, 426] on button "NEXT" at bounding box center [660, 430] width 145 height 34
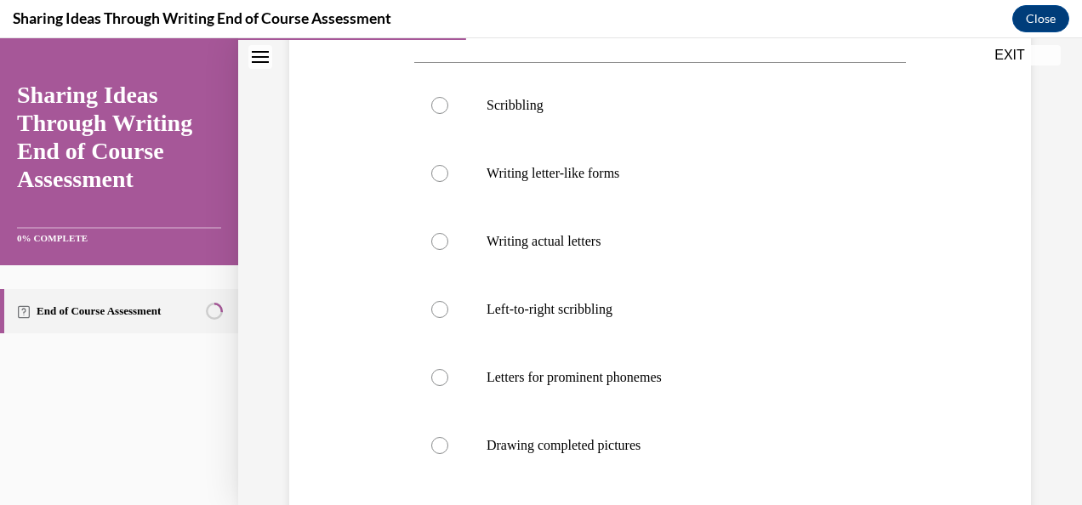
scroll to position [316, 0]
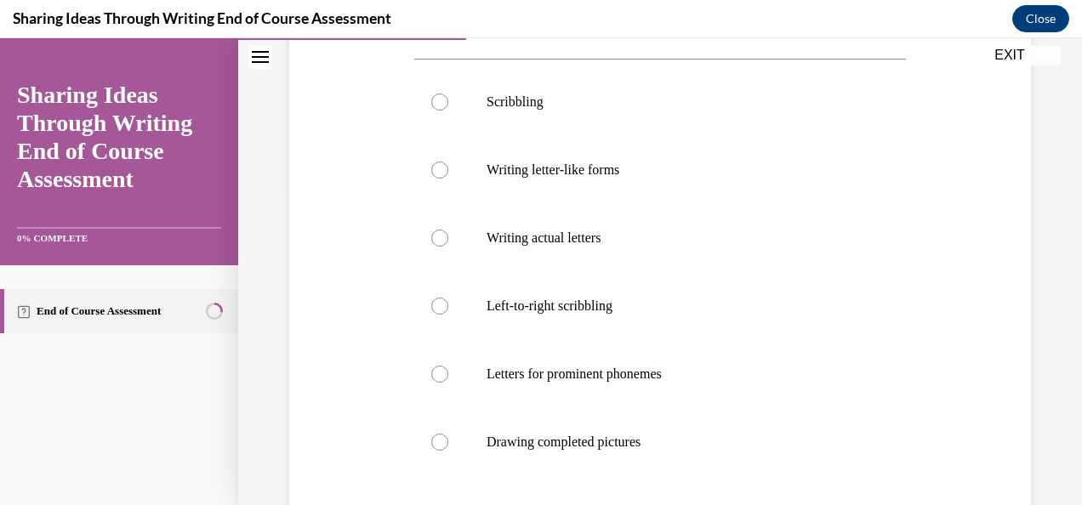
click at [646, 426] on label "Drawing completed pictures" at bounding box center [660, 442] width 492 height 68
click at [448, 434] on input "Drawing completed pictures" at bounding box center [439, 442] width 17 height 17
radio input "true"
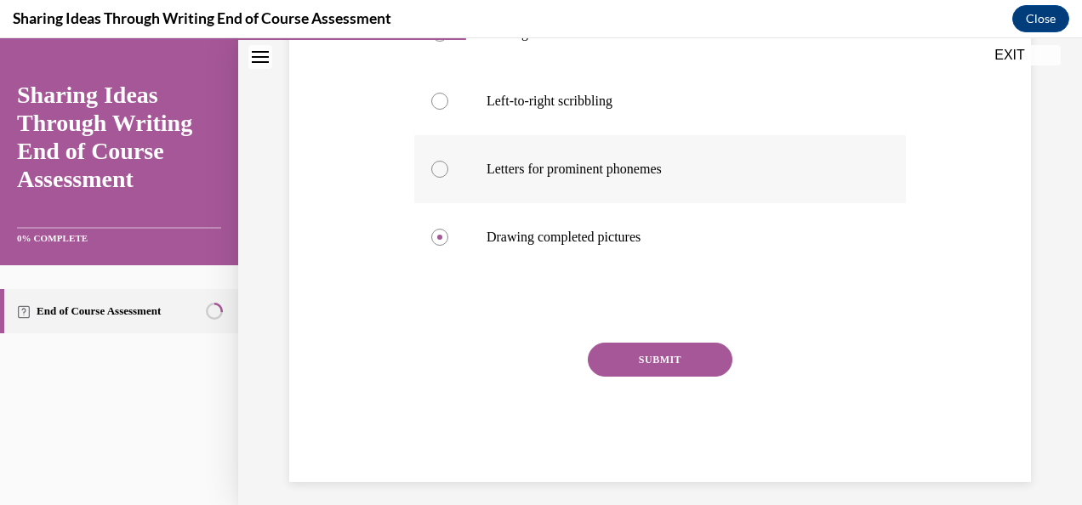
scroll to position [532, 0]
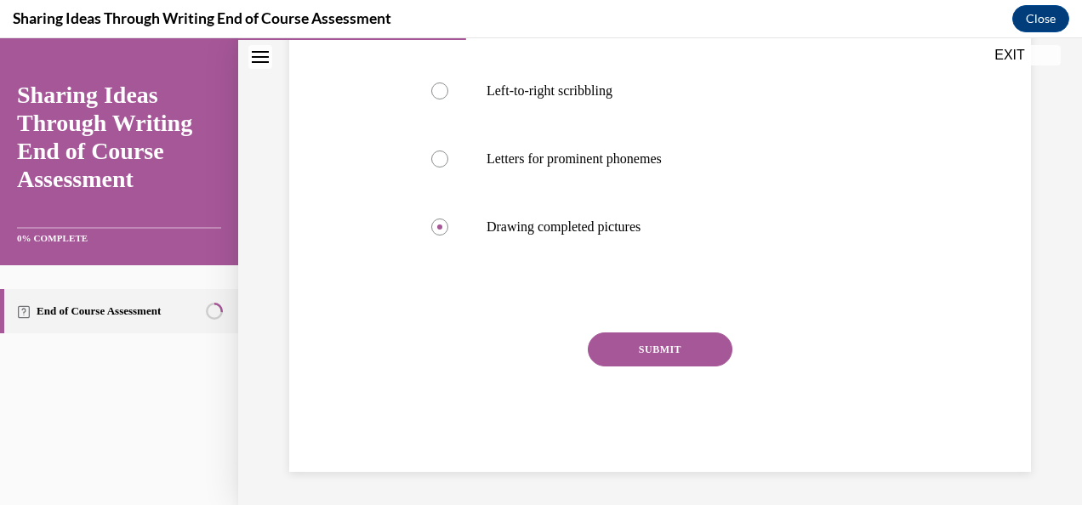
click at [633, 356] on button "SUBMIT" at bounding box center [660, 350] width 145 height 34
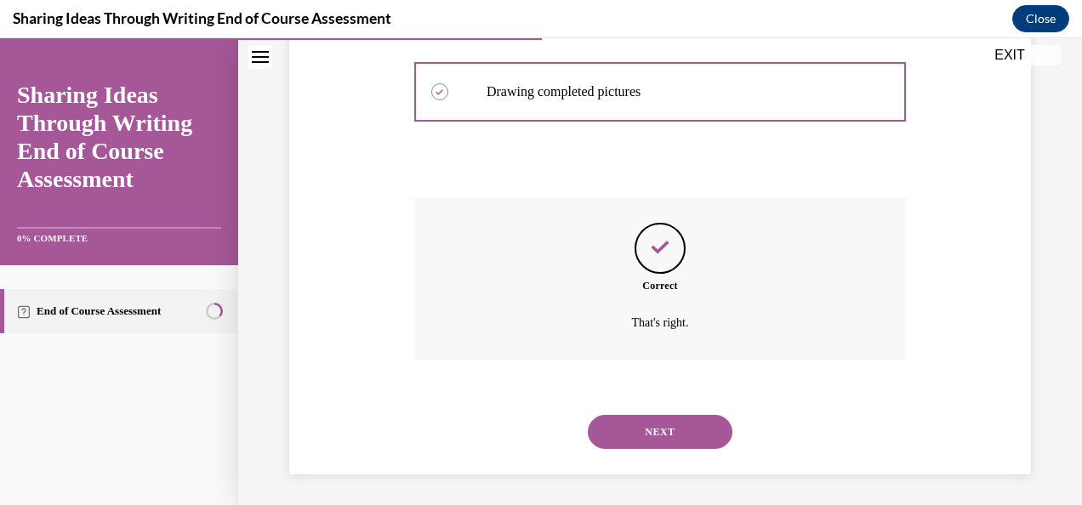
scroll to position [669, 0]
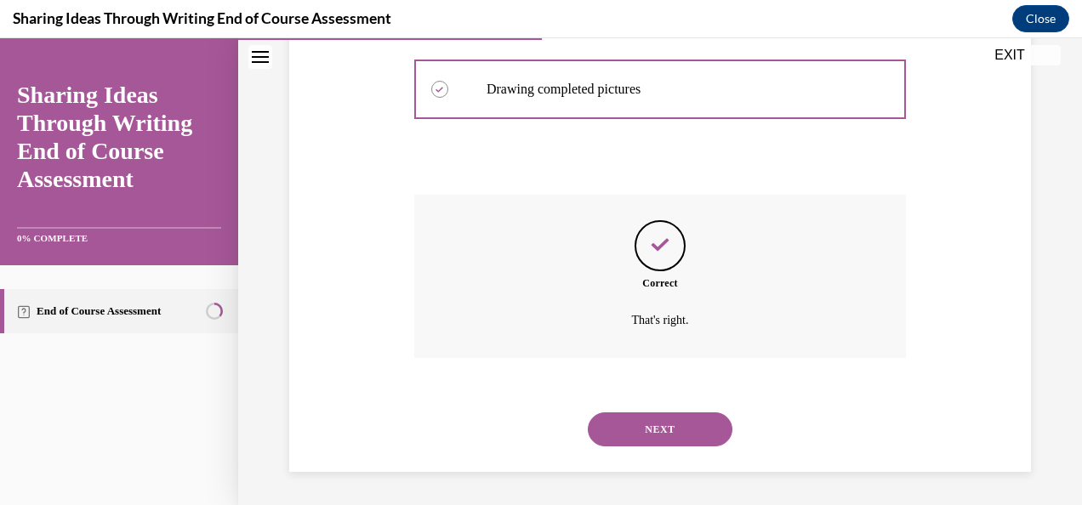
click at [645, 409] on div "NEXT" at bounding box center [660, 430] width 492 height 68
click at [652, 445] on button "NEXT" at bounding box center [660, 430] width 145 height 34
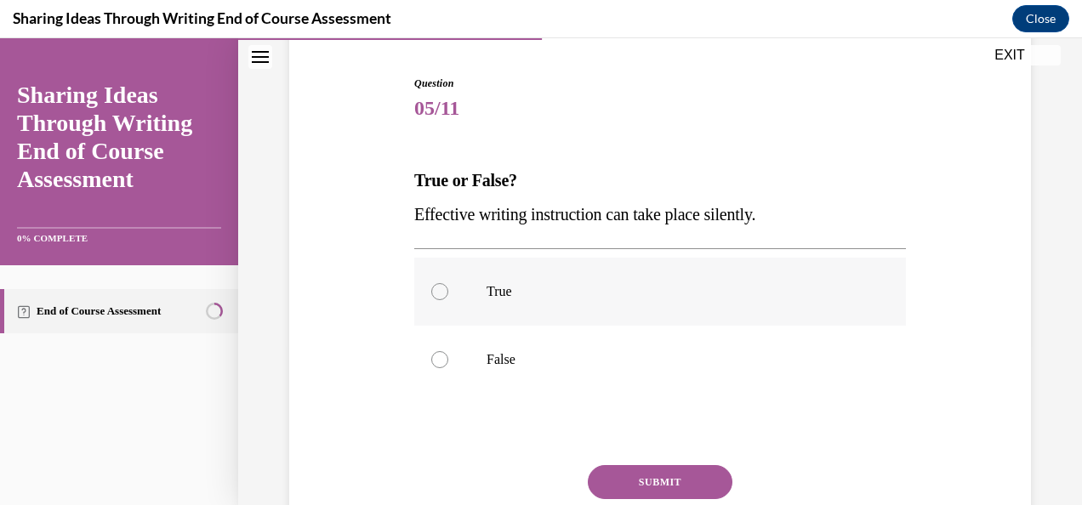
scroll to position [162, 0]
click at [651, 371] on label "False" at bounding box center [660, 359] width 492 height 68
click at [448, 367] on input "False" at bounding box center [439, 358] width 17 height 17
radio input "true"
click at [656, 492] on button "SUBMIT" at bounding box center [660, 481] width 145 height 34
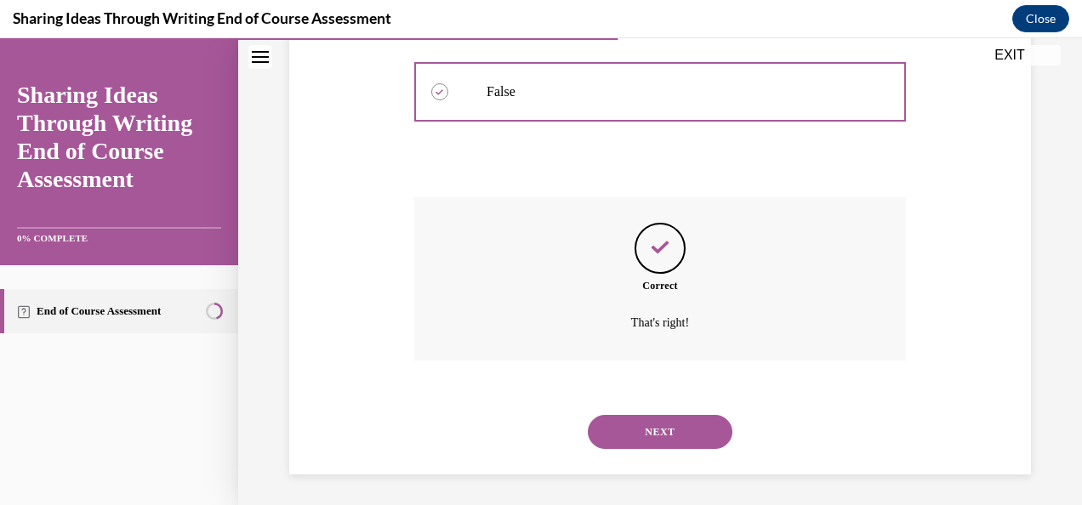
scroll to position [431, 0]
click at [688, 439] on button "NEXT" at bounding box center [660, 430] width 145 height 34
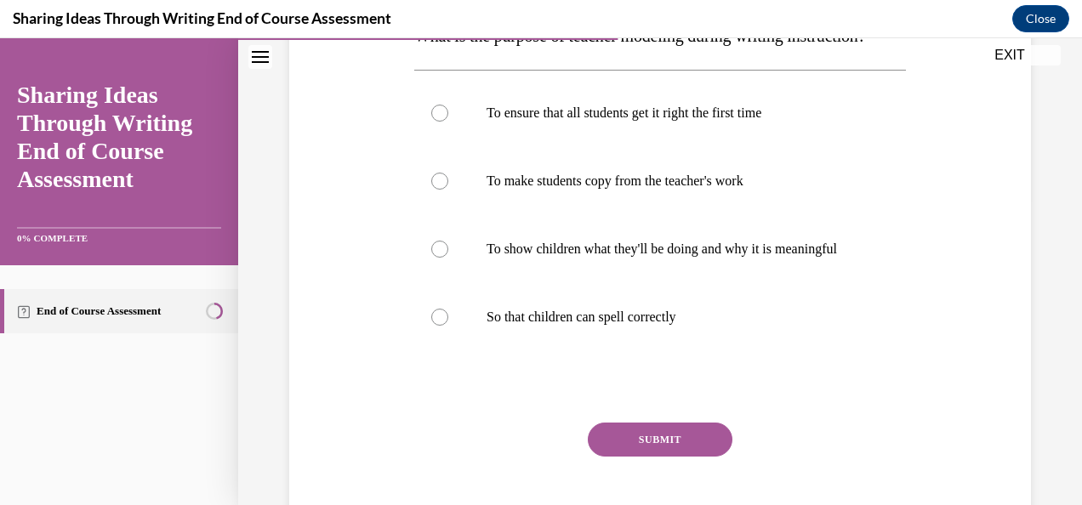
scroll to position [305, 0]
click at [678, 259] on p "To show children what they'll be doing and why it is meaningful" at bounding box center [675, 250] width 377 height 17
click at [448, 259] on input "To show children what they'll be doing and why it is meaningful" at bounding box center [439, 250] width 17 height 17
radio input "true"
click at [668, 458] on button "SUBMIT" at bounding box center [660, 441] width 145 height 34
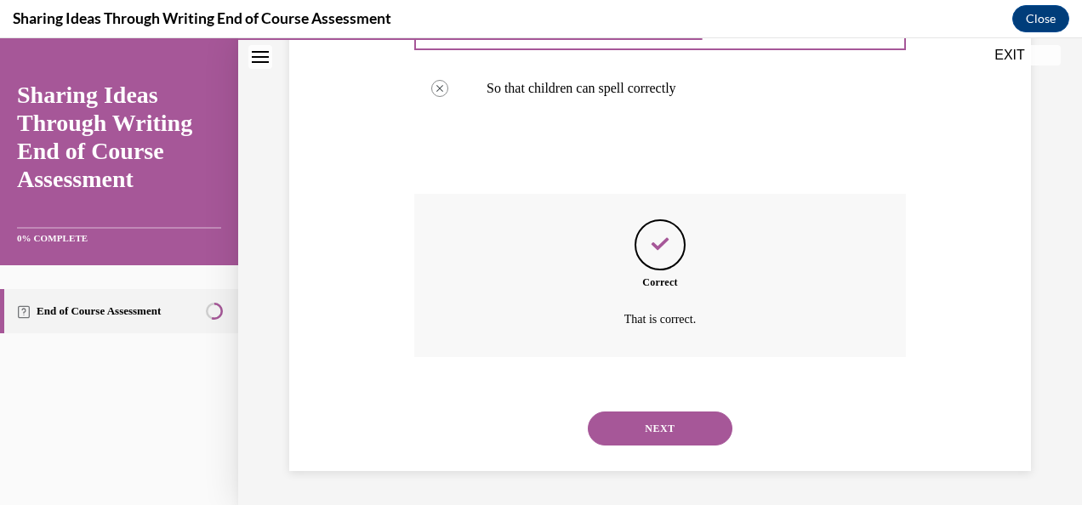
scroll to position [584, 0]
click at [653, 424] on button "NEXT" at bounding box center [660, 429] width 145 height 34
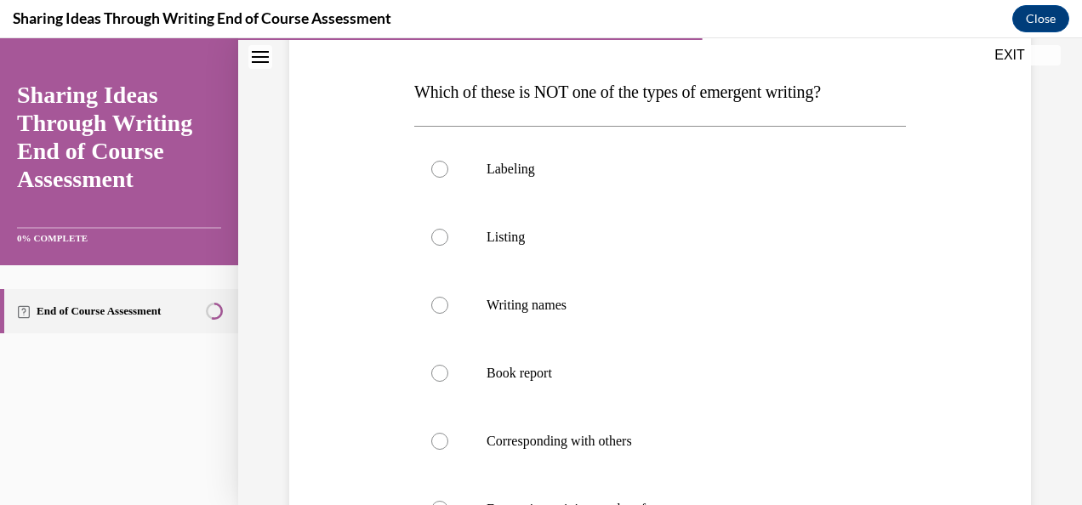
scroll to position [312, 0]
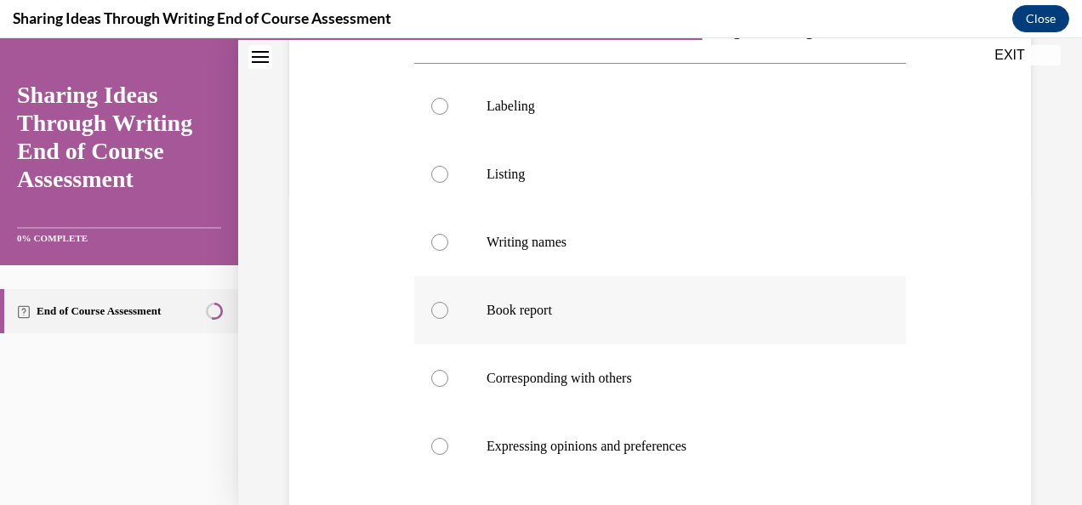
click at [619, 341] on label "Book report" at bounding box center [660, 310] width 492 height 68
click at [448, 319] on input "Book report" at bounding box center [439, 310] width 17 height 17
radio input "true"
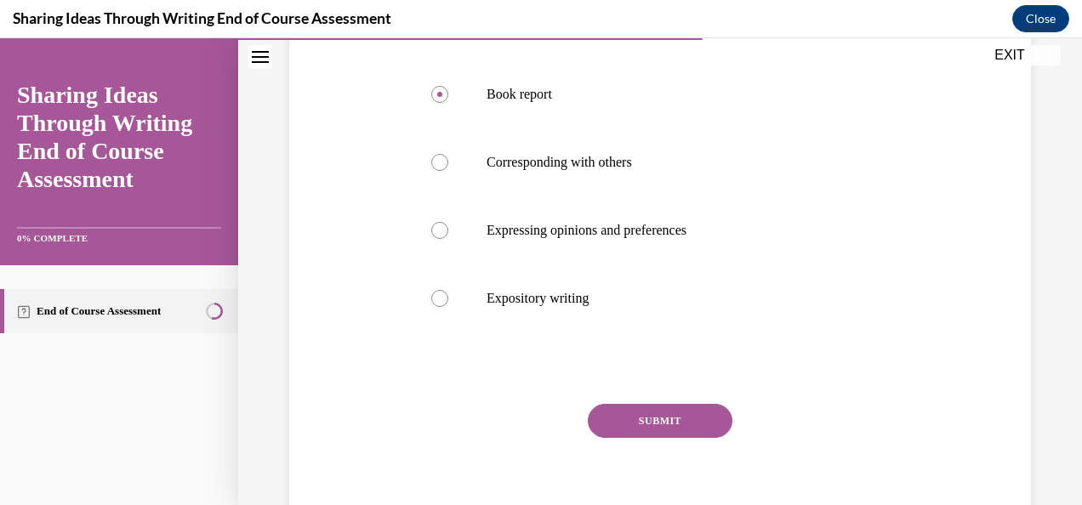
click at [624, 407] on button "SUBMIT" at bounding box center [660, 421] width 145 height 34
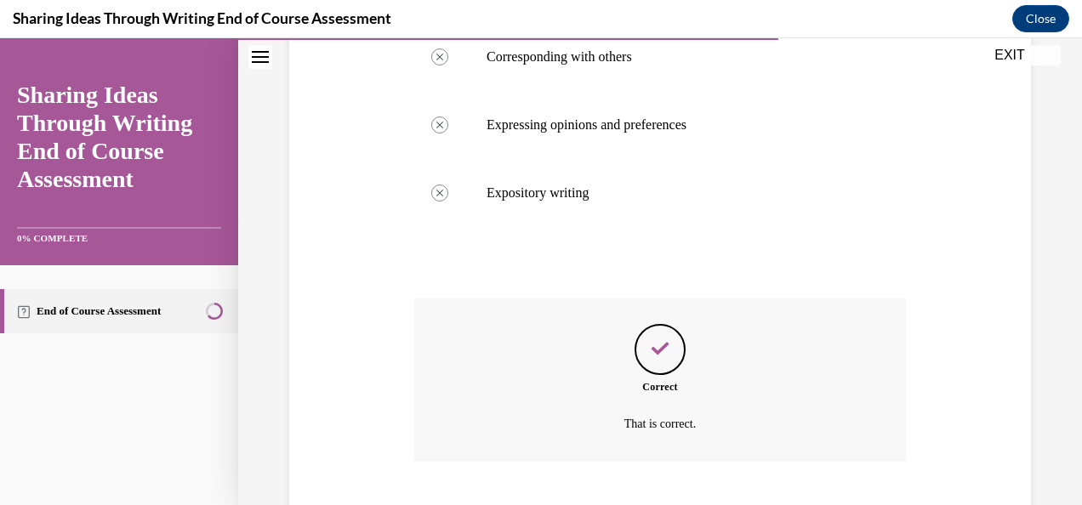
scroll to position [737, 0]
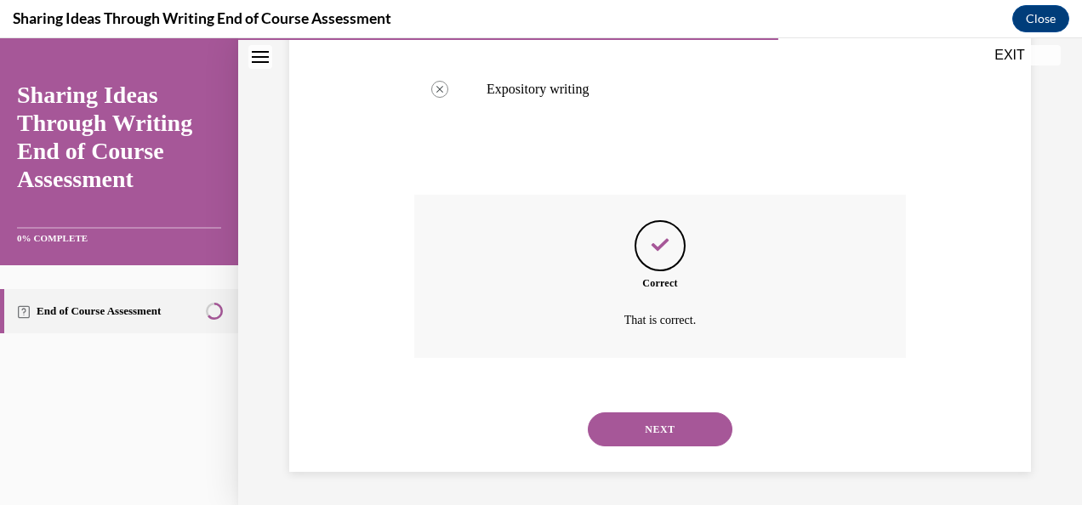
click at [624, 425] on button "NEXT" at bounding box center [660, 430] width 145 height 34
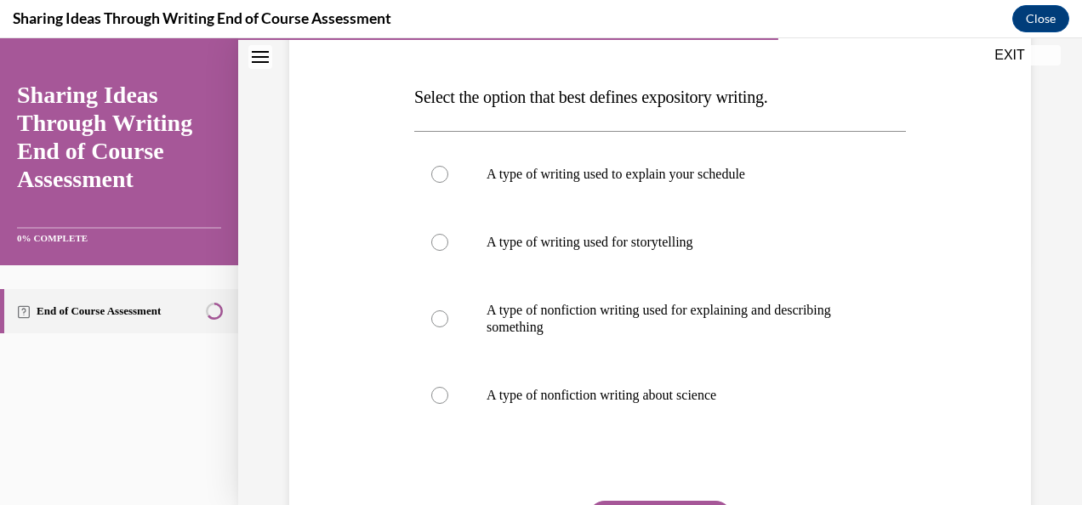
scroll to position [246, 0]
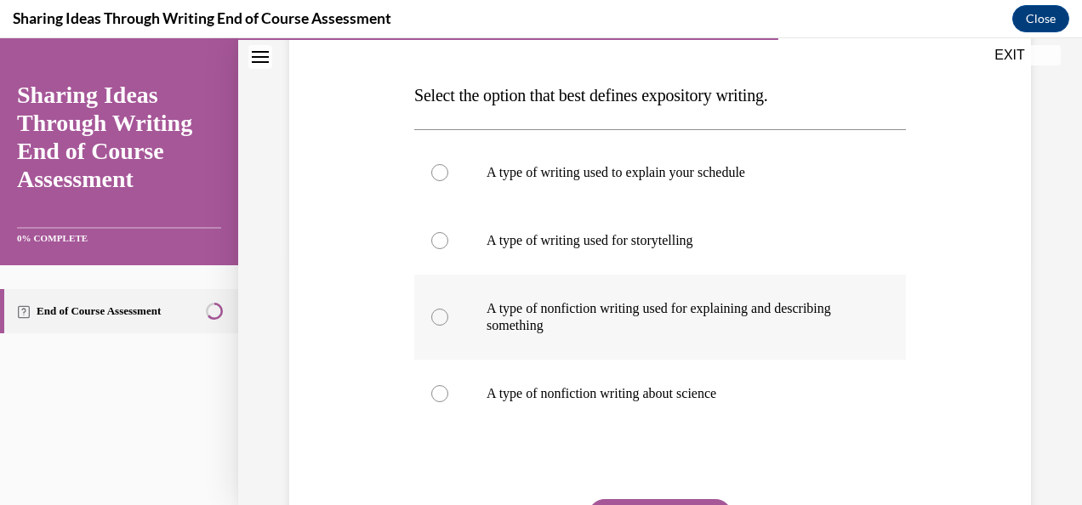
click at [623, 327] on p "A type of nonfiction writing used for explaining and describing something" at bounding box center [675, 317] width 377 height 34
click at [448, 326] on input "A type of nonfiction writing used for explaining and describing something" at bounding box center [439, 317] width 17 height 17
radio input "true"
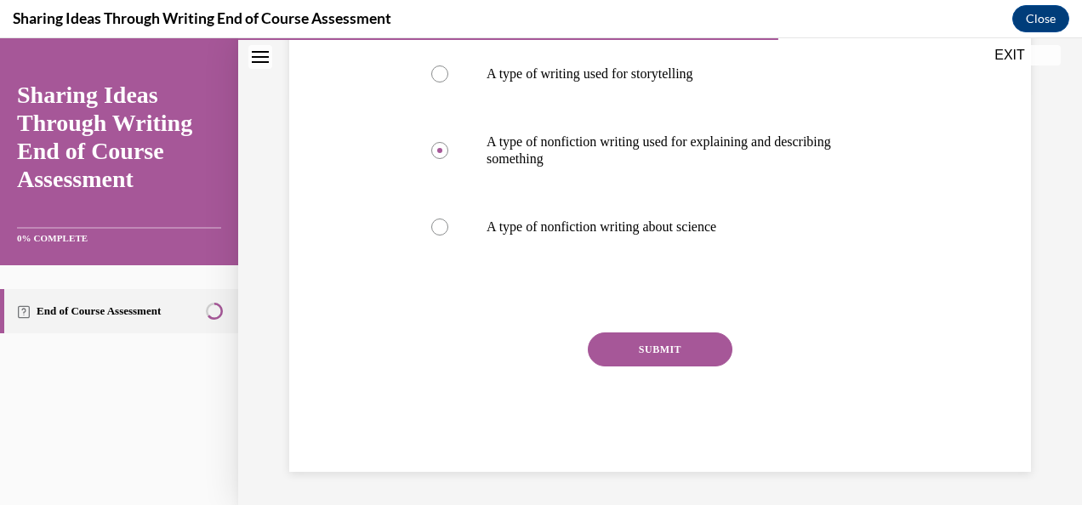
click at [623, 348] on button "SUBMIT" at bounding box center [660, 350] width 145 height 34
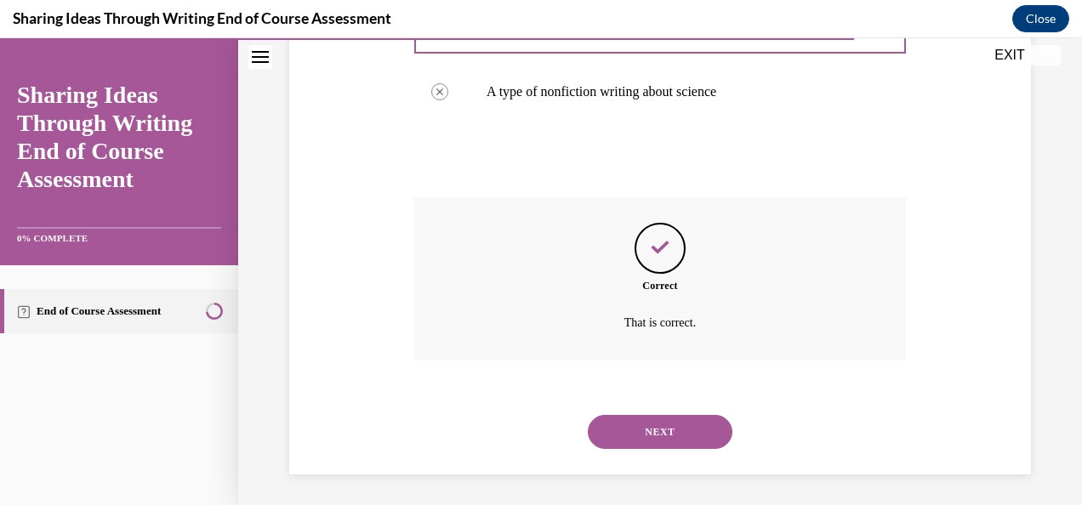
scroll to position [550, 0]
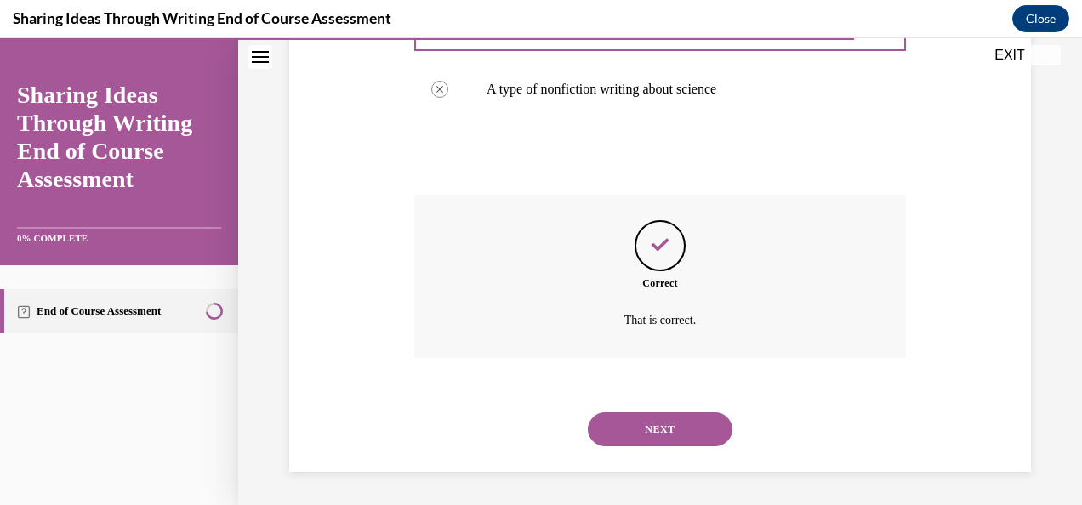
drag, startPoint x: 640, startPoint y: 415, endPoint x: 633, endPoint y: 441, distance: 26.4
click at [633, 441] on button "NEXT" at bounding box center [660, 430] width 145 height 34
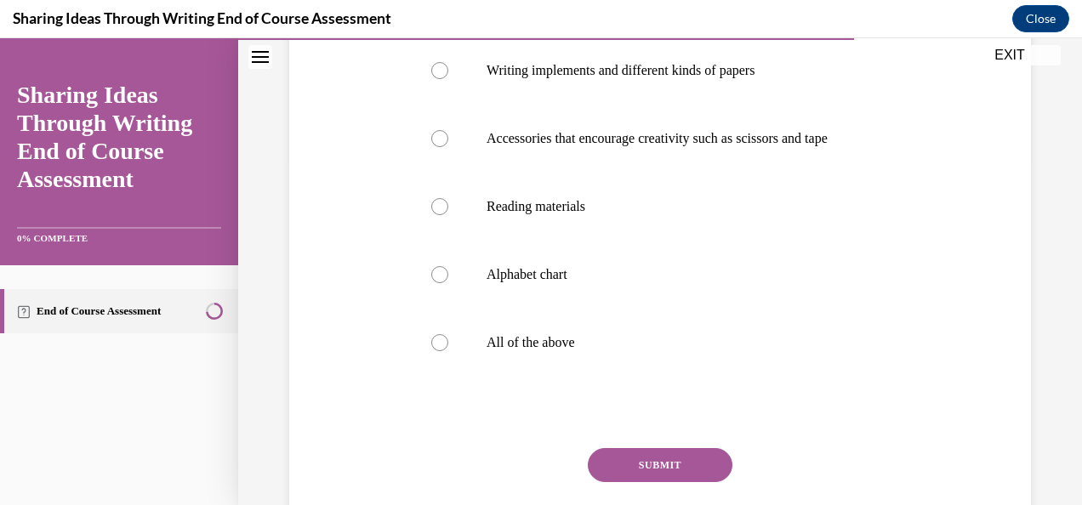
scroll to position [349, 0]
click at [616, 376] on label "All of the above" at bounding box center [660, 342] width 492 height 68
click at [448, 350] on input "All of the above" at bounding box center [439, 341] width 17 height 17
radio input "true"
click at [640, 481] on button "SUBMIT" at bounding box center [660, 464] width 145 height 34
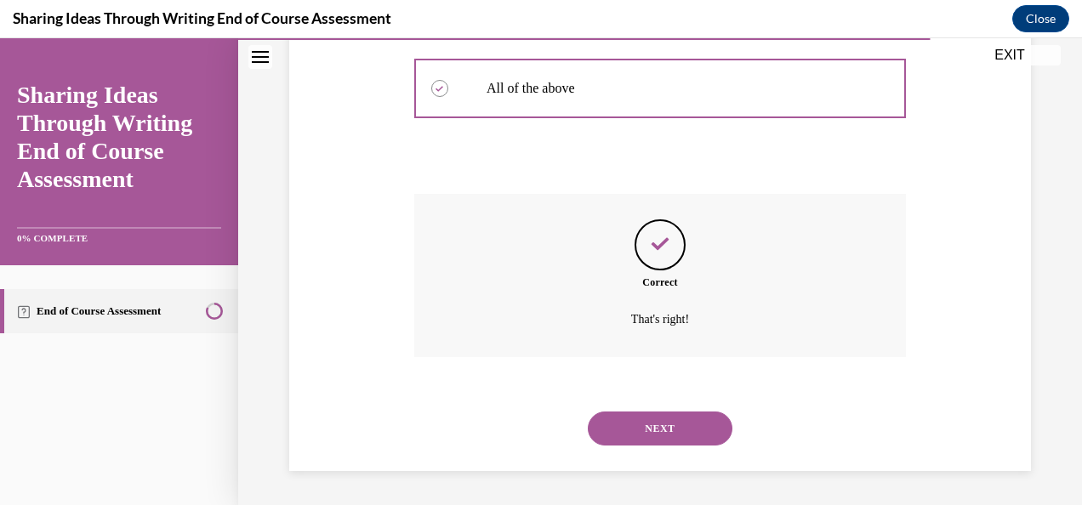
scroll to position [618, 0]
click at [637, 415] on button "NEXT" at bounding box center [660, 429] width 145 height 34
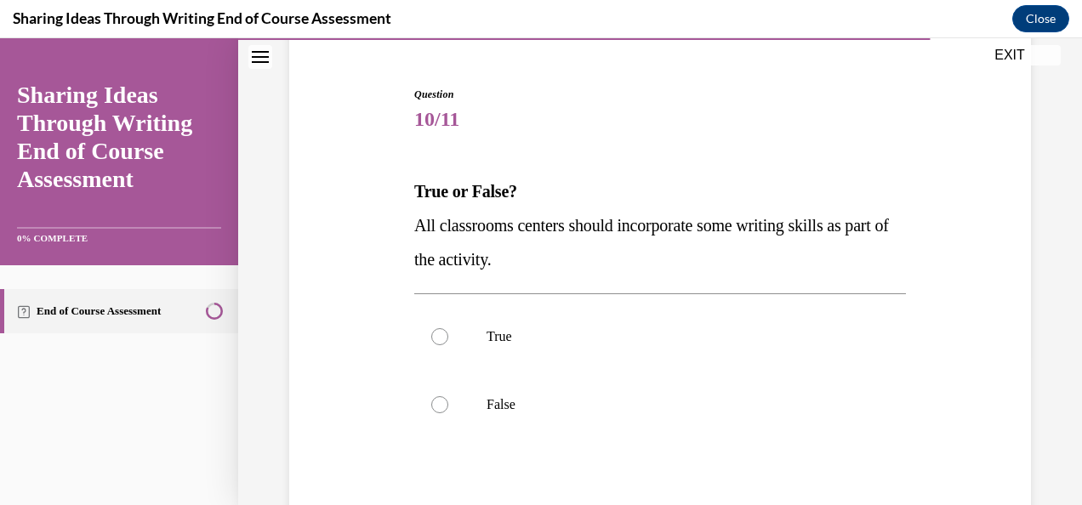
scroll to position [151, 0]
click at [635, 370] on label "False" at bounding box center [660, 403] width 492 height 68
click at [448, 395] on input "False" at bounding box center [439, 403] width 17 height 17
radio input "true"
click at [631, 350] on label "True" at bounding box center [660, 335] width 492 height 68
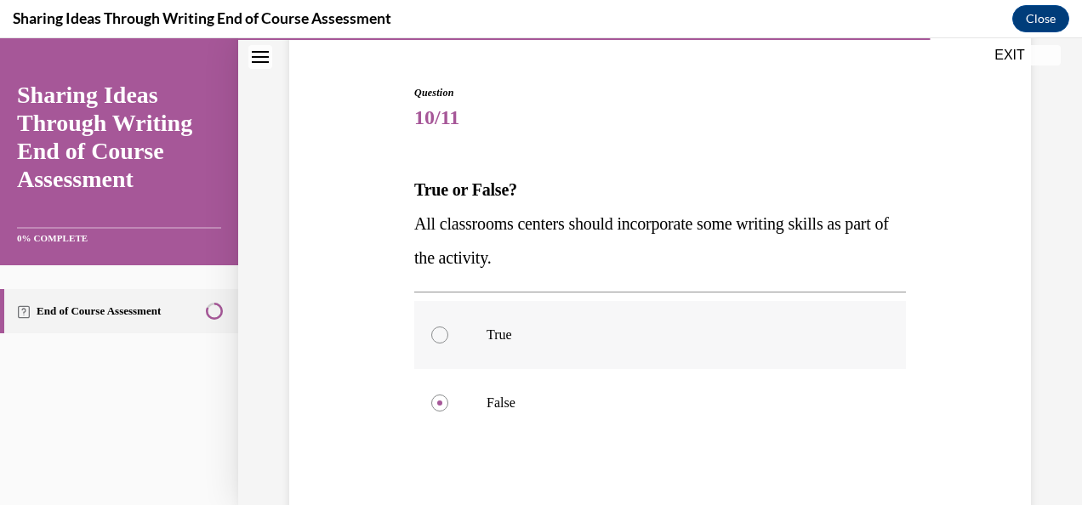
click at [448, 344] on input "True" at bounding box center [439, 335] width 17 height 17
radio input "true"
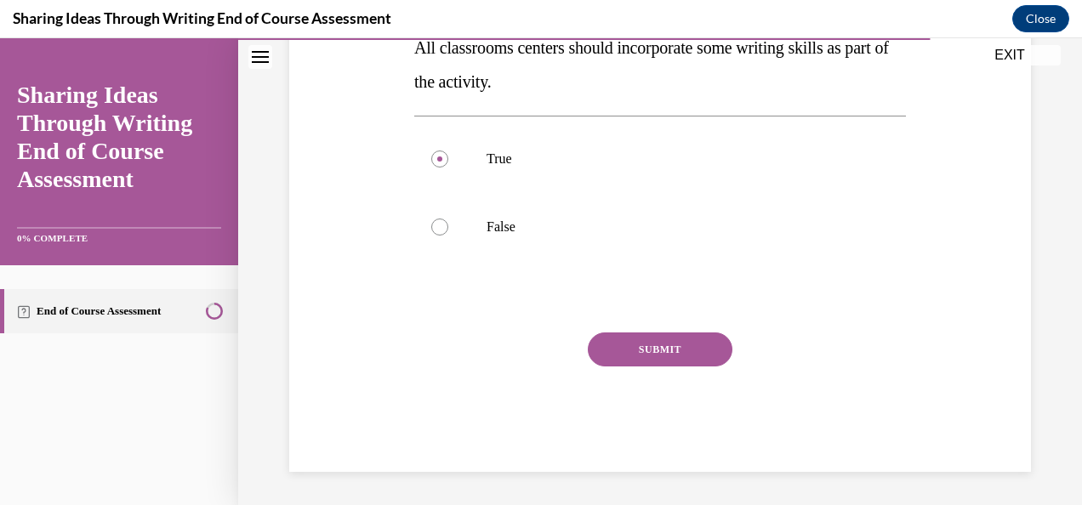
click at [629, 356] on button "SUBMIT" at bounding box center [660, 350] width 145 height 34
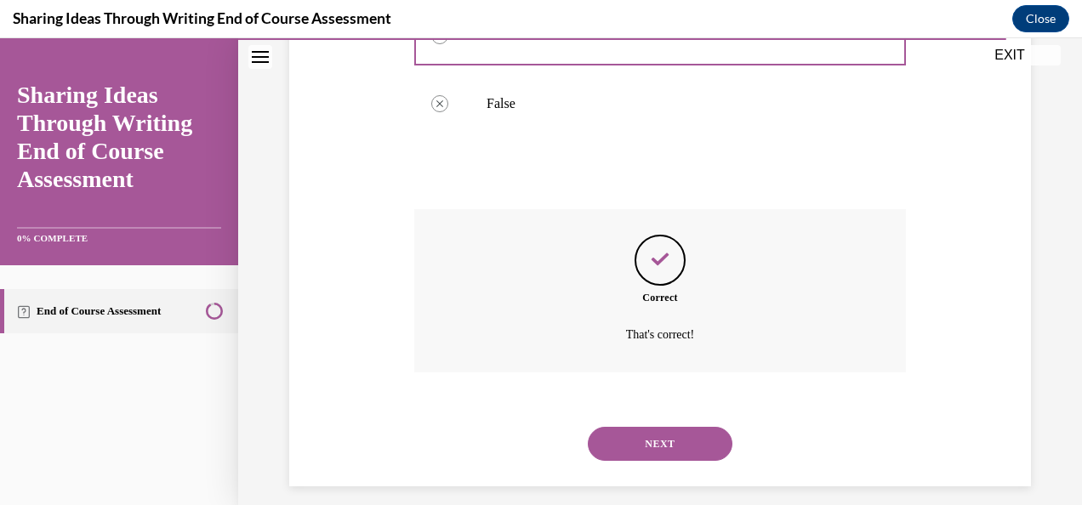
scroll to position [465, 0]
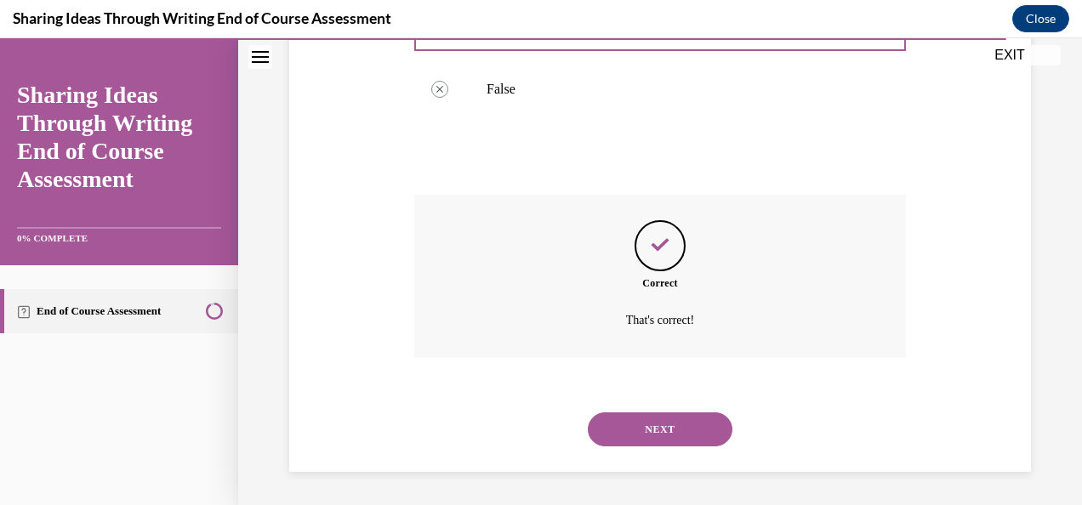
click at [641, 434] on button "NEXT" at bounding box center [660, 430] width 145 height 34
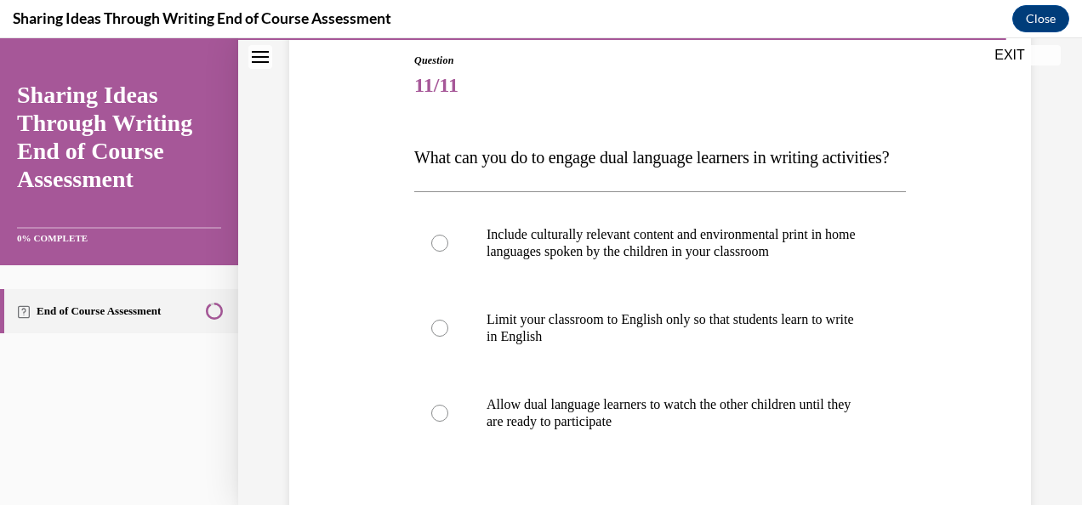
scroll to position [187, 0]
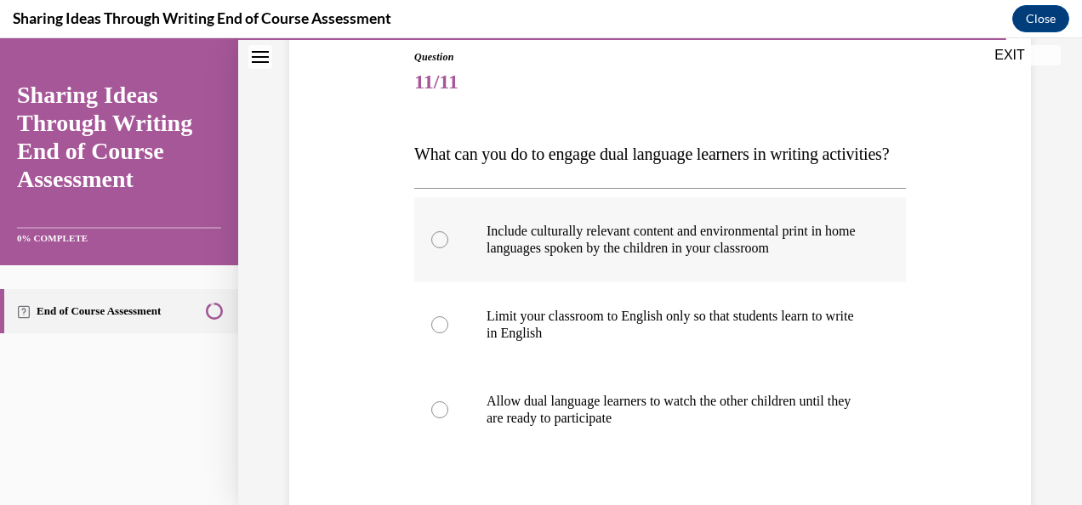
click at [633, 257] on p "Include culturally relevant content and environmental print in home languages s…" at bounding box center [675, 240] width 377 height 34
click at [448, 248] on input "Include culturally relevant content and environmental print in home languages s…" at bounding box center [439, 239] width 17 height 17
radio input "true"
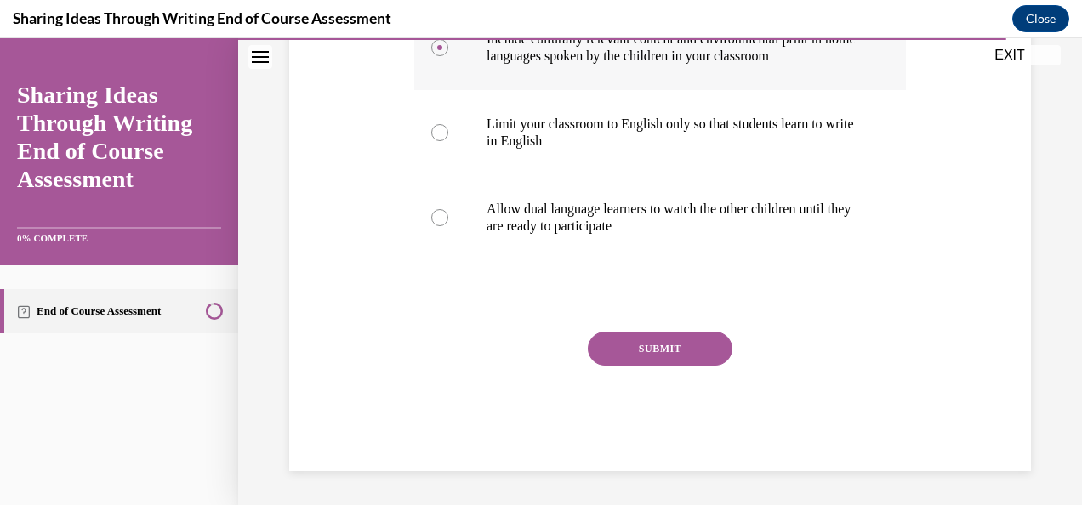
scroll to position [413, 0]
click at [639, 347] on button "SUBMIT" at bounding box center [660, 349] width 145 height 34
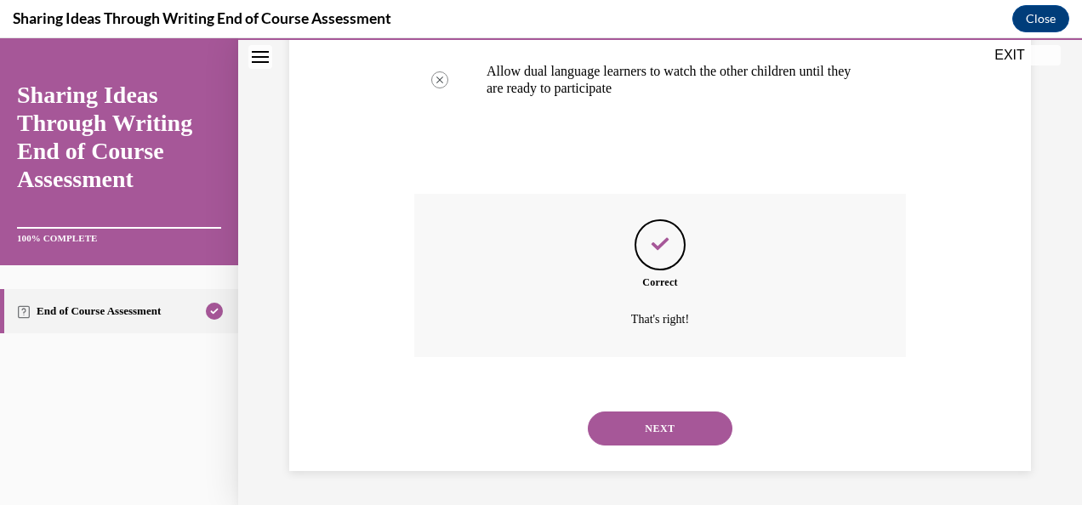
scroll to position [550, 0]
click at [633, 421] on button "NEXT" at bounding box center [660, 429] width 145 height 34
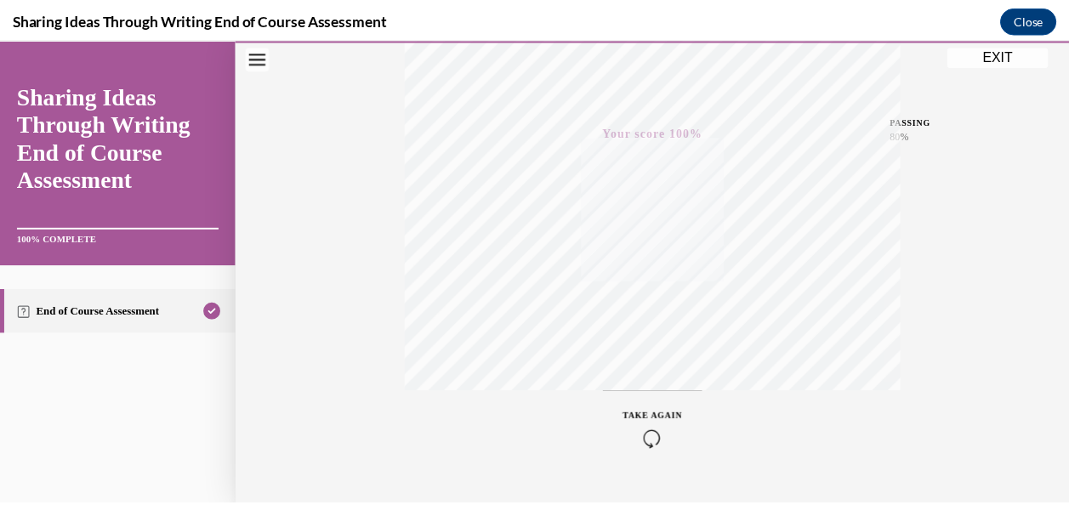
scroll to position [404, 0]
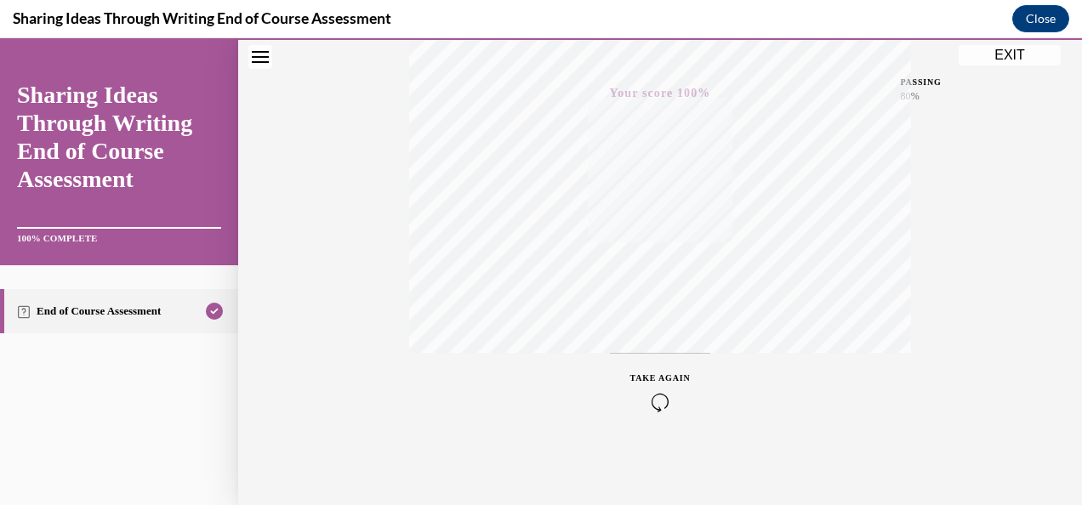
click at [1012, 56] on button "EXIT" at bounding box center [1010, 55] width 102 height 20
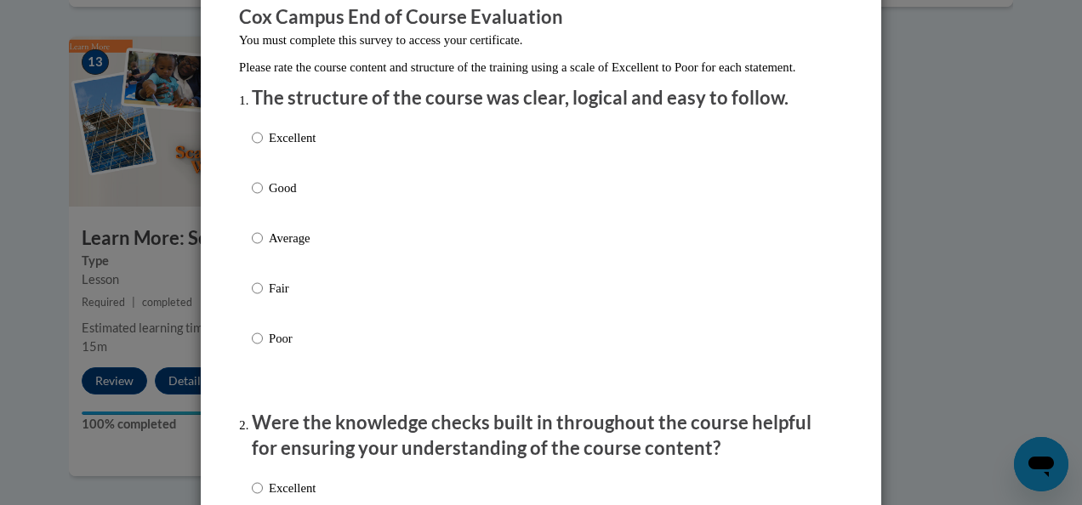
scroll to position [157, 0]
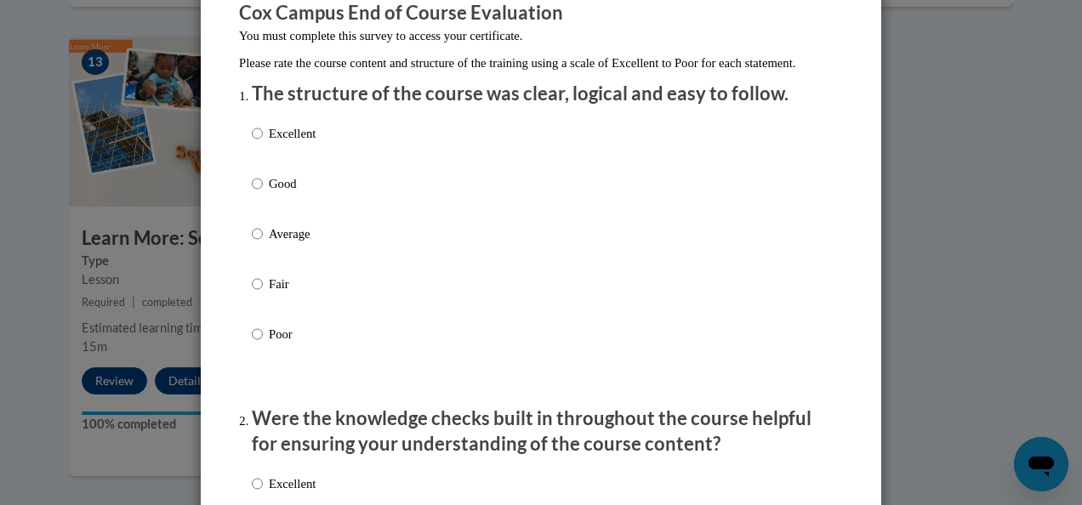
click at [720, 156] on div "Excellent Good Average Fair Poor" at bounding box center [541, 254] width 578 height 277
click at [366, 155] on div "Excellent Good Average Fair Poor" at bounding box center [541, 254] width 578 height 277
click at [252, 143] on input "Excellent" at bounding box center [257, 133] width 11 height 19
radio input "true"
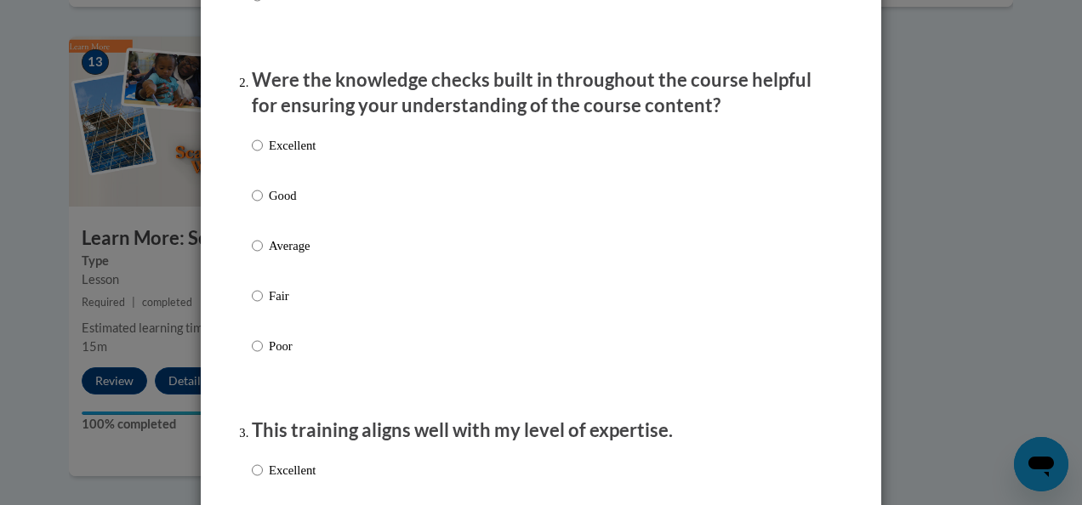
scroll to position [506, 0]
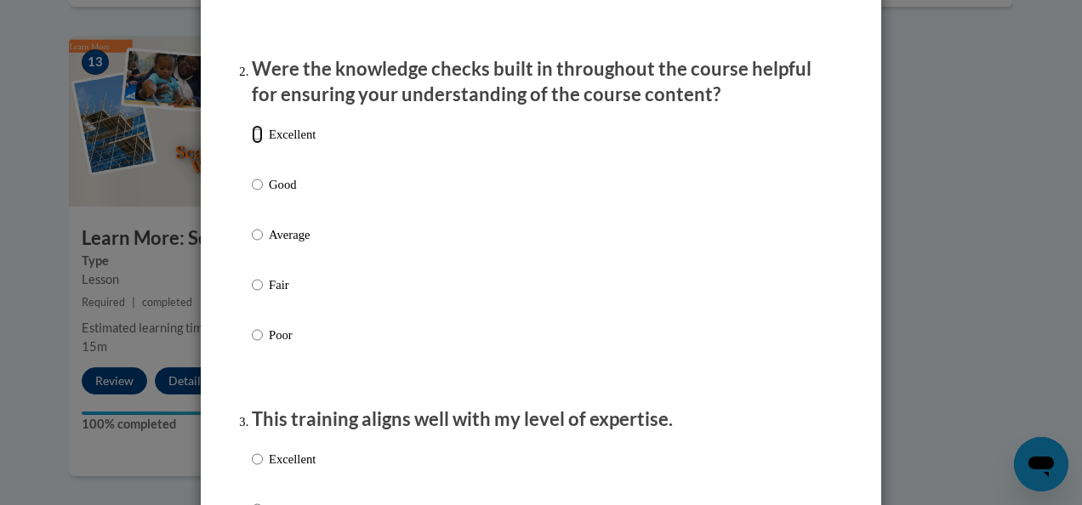
click at [252, 144] on input "Excellent" at bounding box center [257, 134] width 11 height 19
radio input "true"
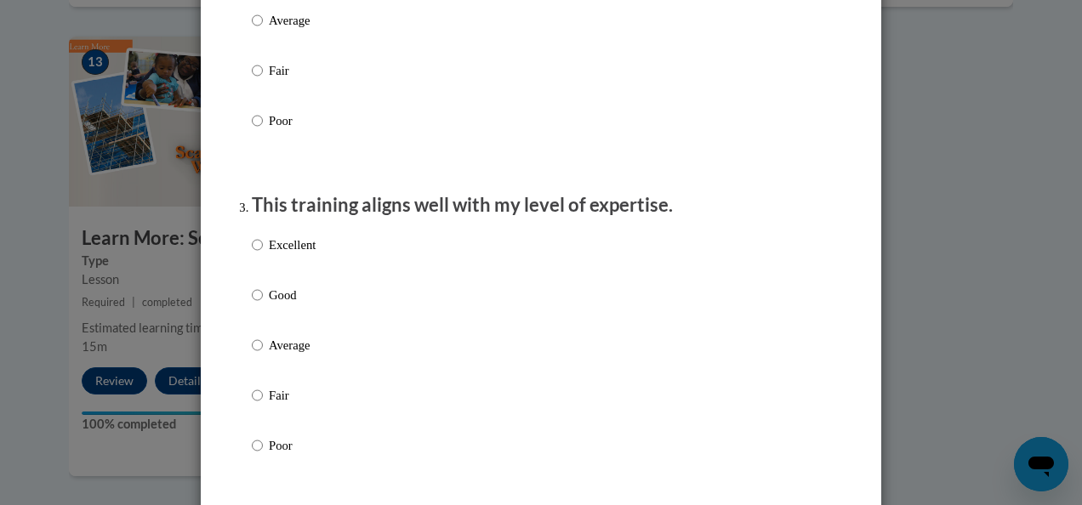
scroll to position [727, 0]
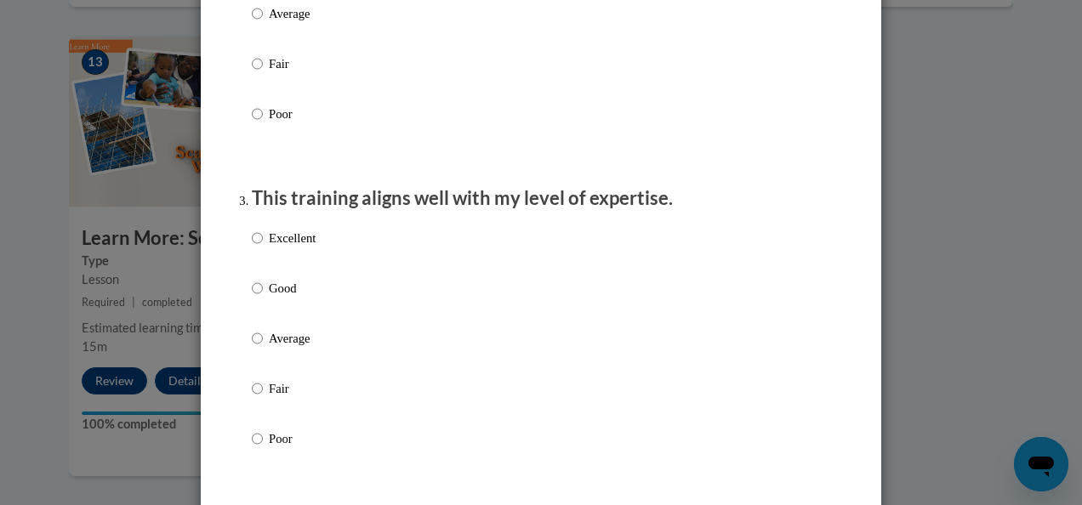
click at [273, 248] on p "Excellent" at bounding box center [292, 238] width 47 height 19
click at [263, 248] on input "Excellent" at bounding box center [257, 238] width 11 height 19
radio input "true"
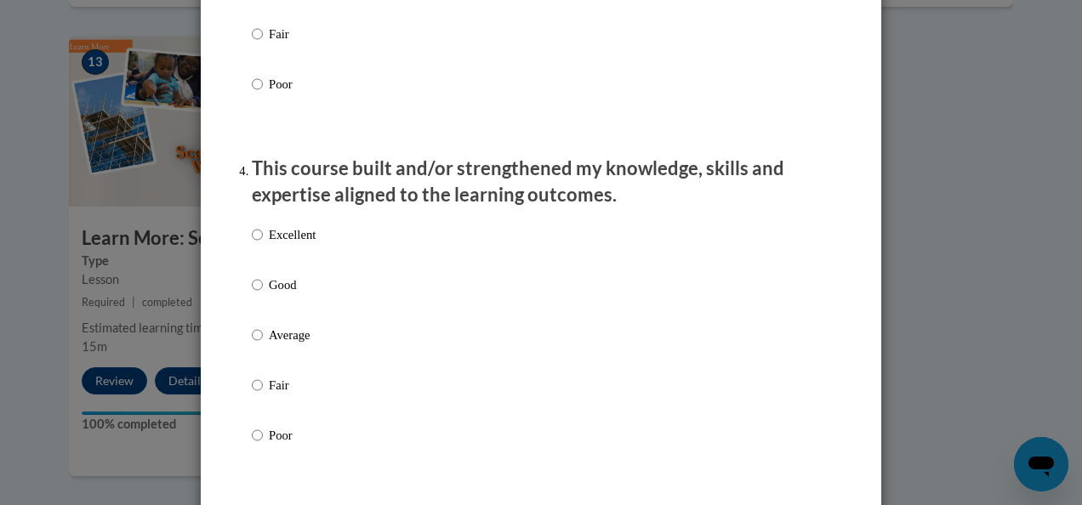
scroll to position [1093, 0]
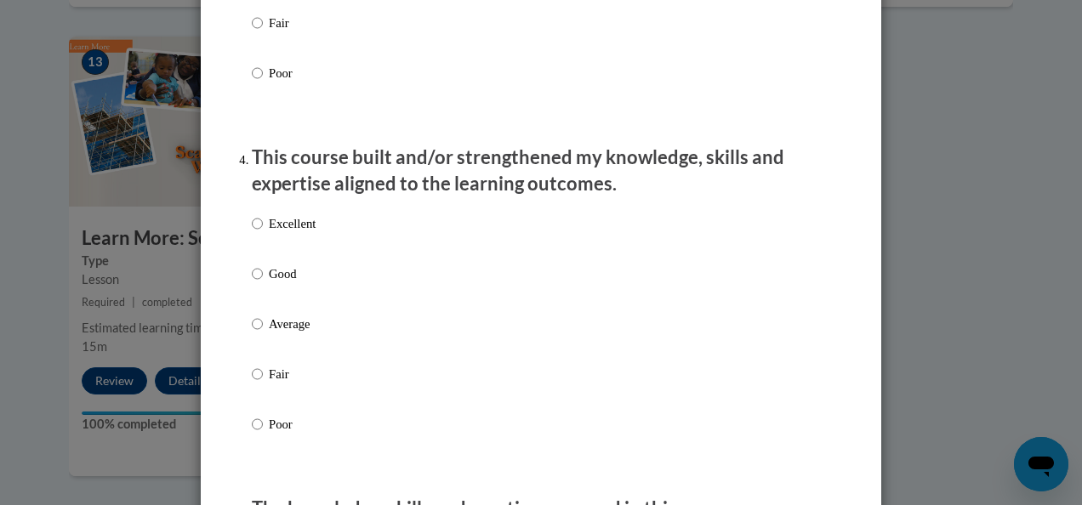
click at [273, 233] on p "Excellent" at bounding box center [292, 223] width 47 height 19
click at [263, 233] on input "Excellent" at bounding box center [257, 223] width 11 height 19
radio input "true"
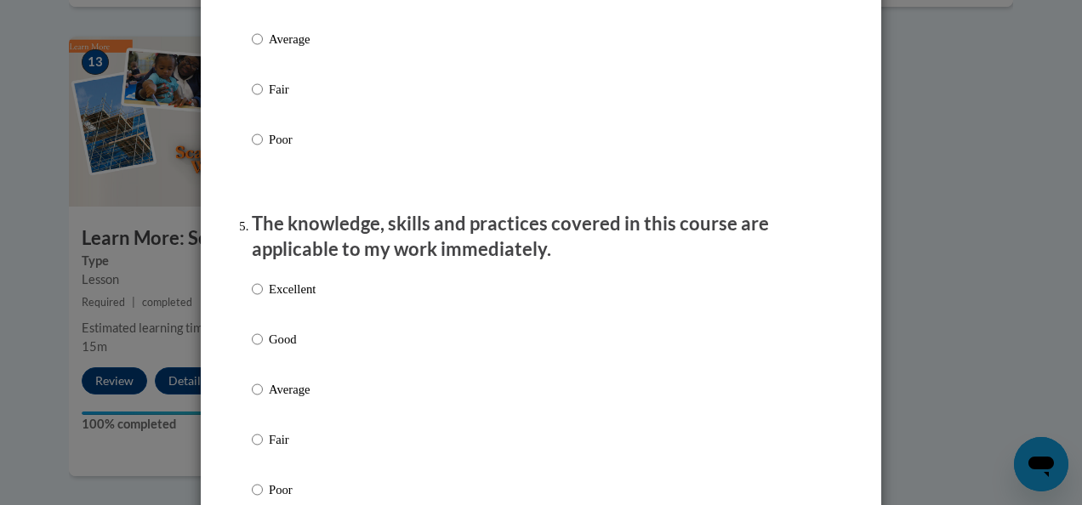
scroll to position [1381, 0]
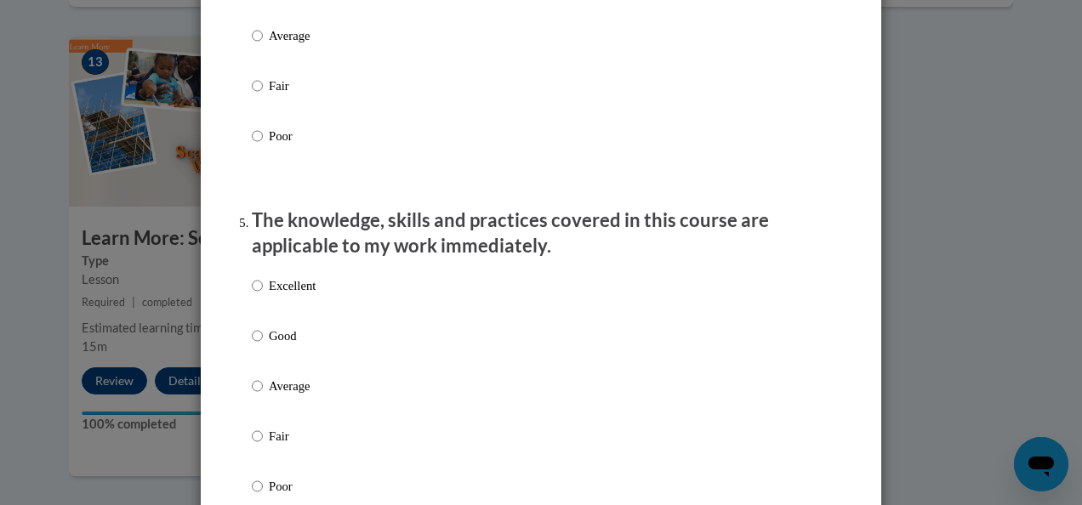
click at [262, 322] on label "Excellent" at bounding box center [284, 299] width 64 height 46
click at [262, 295] on input "Excellent" at bounding box center [257, 285] width 11 height 19
radio input "true"
drag, startPoint x: 262, startPoint y: 333, endPoint x: 226, endPoint y: 316, distance: 39.2
click at [226, 316] on div "Feedback Questionnaire Rate Course Comments Cox Campus End of Course Evaluation…" at bounding box center [540, 427] width 629 height 3458
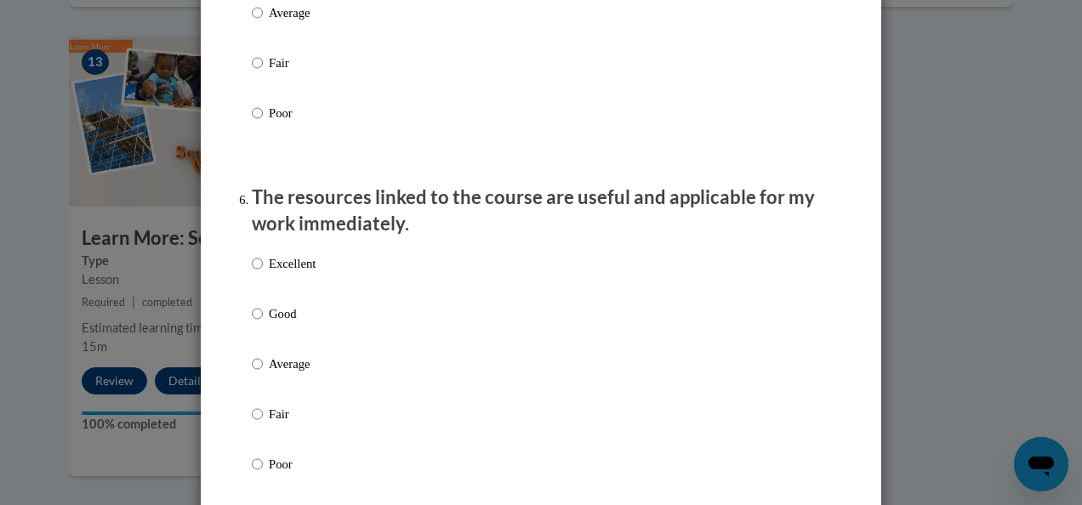
scroll to position [1756, 0]
click at [252, 272] on input "Excellent" at bounding box center [257, 262] width 11 height 19
radio input "true"
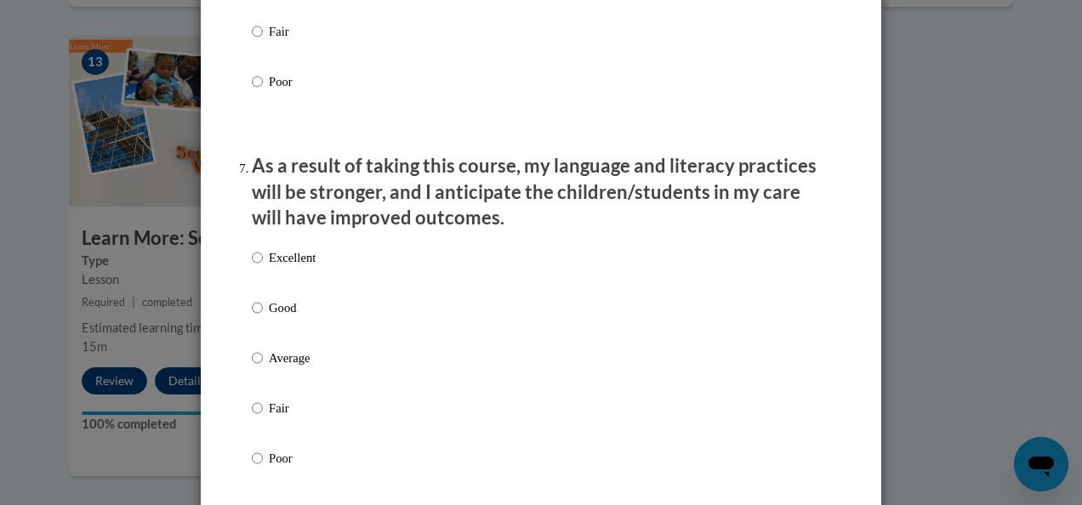
scroll to position [2138, 0]
click at [252, 284] on label "Excellent" at bounding box center [284, 271] width 64 height 46
click at [252, 266] on input "Excellent" at bounding box center [257, 257] width 11 height 19
radio input "true"
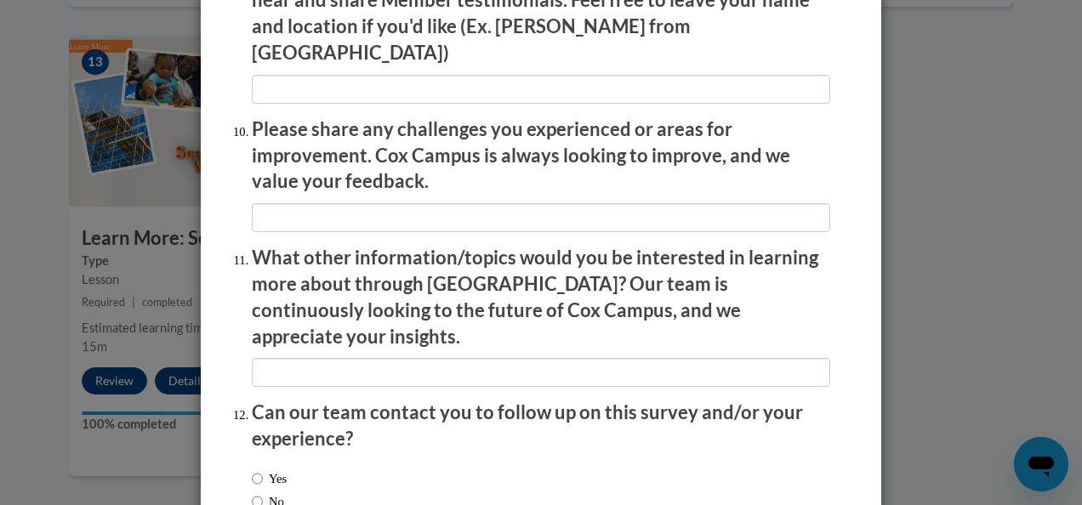
scroll to position [3031, 0]
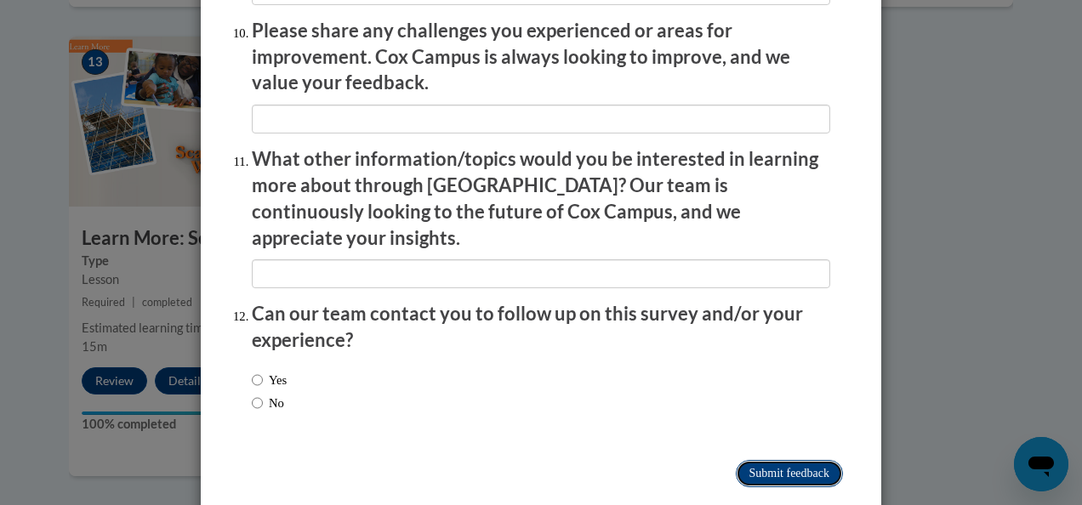
click at [802, 460] on input "Submit feedback" at bounding box center [789, 473] width 107 height 27
